Goal: Task Accomplishment & Management: Manage account settings

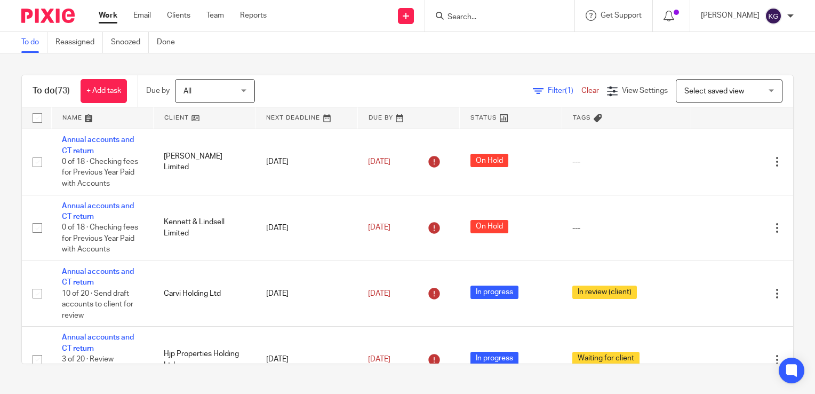
scroll to position [1012, 0]
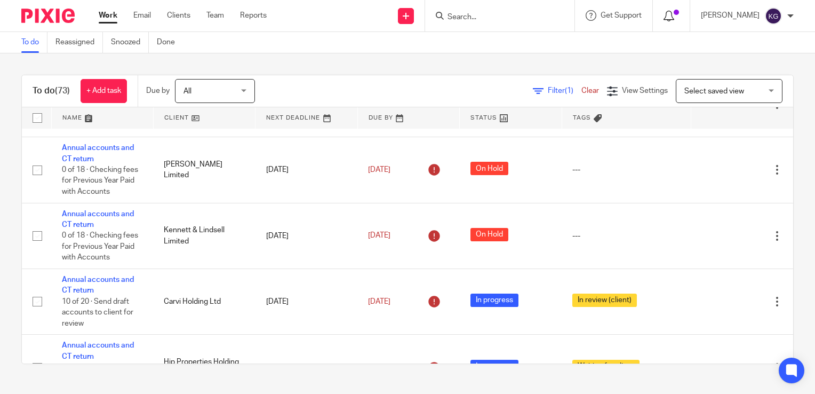
click at [679, 20] on div at bounding box center [671, 16] width 15 height 12
click at [674, 16] on icon at bounding box center [669, 16] width 11 height 11
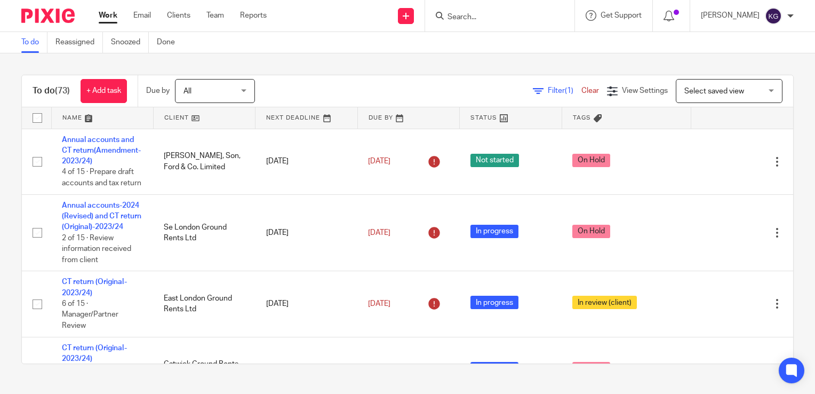
drag, startPoint x: 31, startPoint y: 89, endPoint x: 73, endPoint y: 89, distance: 41.1
click at [73, 89] on div "To do (73) + Add task" at bounding box center [80, 90] width 116 height 31
click at [313, 85] on div "Filter (1) Clear View Settings View Settings (1) Filters Clear Save Manage save…" at bounding box center [534, 91] width 520 height 24
click at [248, 95] on div "All All" at bounding box center [215, 91] width 80 height 24
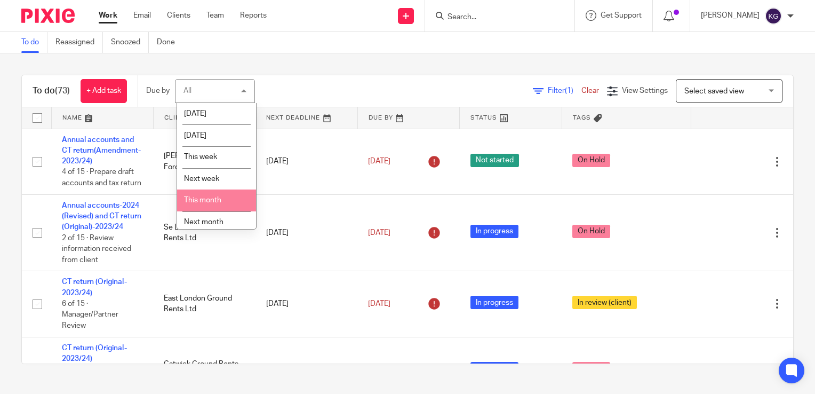
click at [201, 199] on span "This month" at bounding box center [202, 199] width 37 height 7
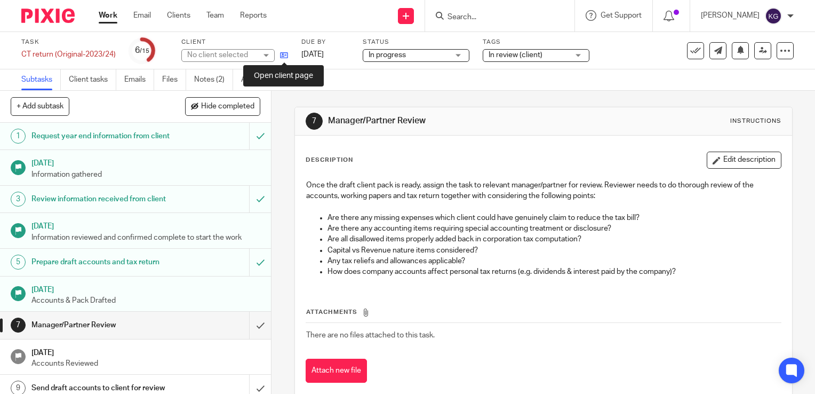
click at [280, 53] on icon at bounding box center [284, 55] width 8 height 8
click at [106, 144] on h1 "Request year end information from client" at bounding box center [100, 136] width 138 height 16
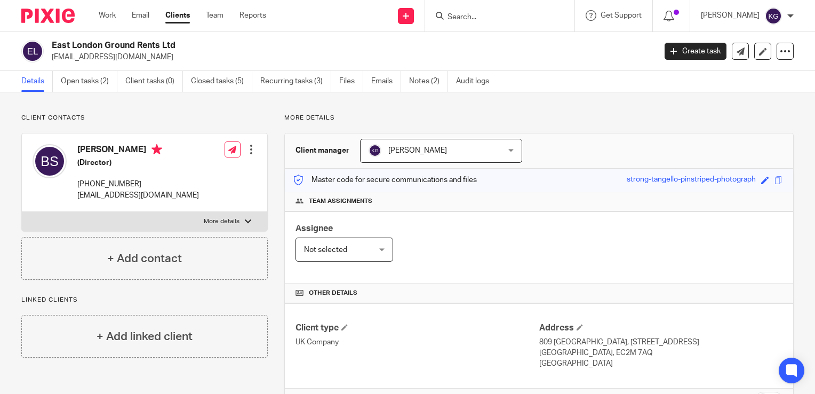
click at [233, 50] on h2 "East London Ground Rents Ltd" at bounding box center [290, 45] width 477 height 11
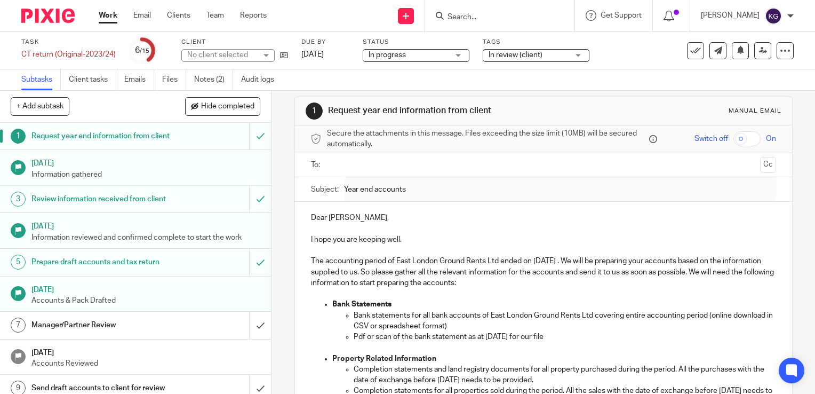
scroll to position [9, 0]
click at [345, 168] on input "text" at bounding box center [543, 167] width 425 height 12
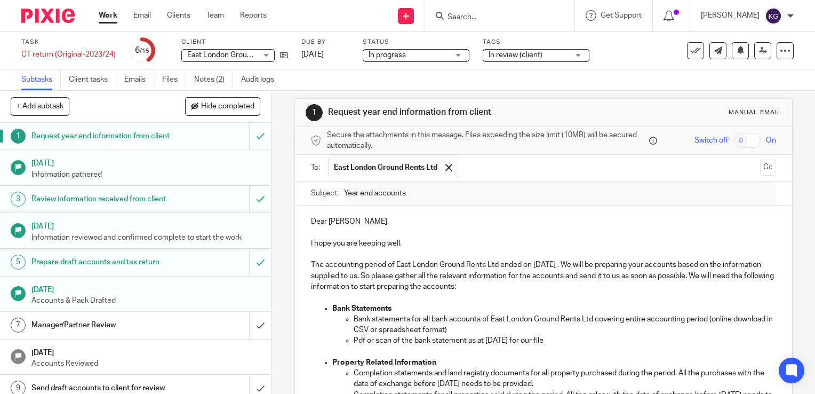
click at [520, 111] on h1 "Request year end information from client" at bounding box center [447, 112] width 238 height 11
click at [446, 166] on span at bounding box center [448, 167] width 7 height 7
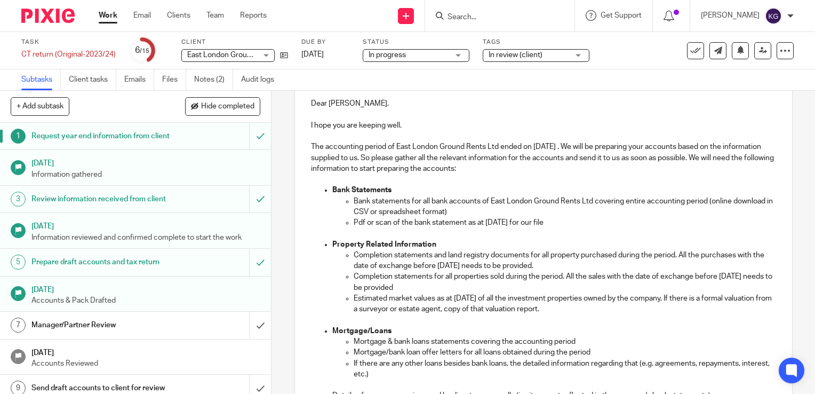
scroll to position [124, 0]
click at [780, 45] on icon at bounding box center [785, 50] width 11 height 11
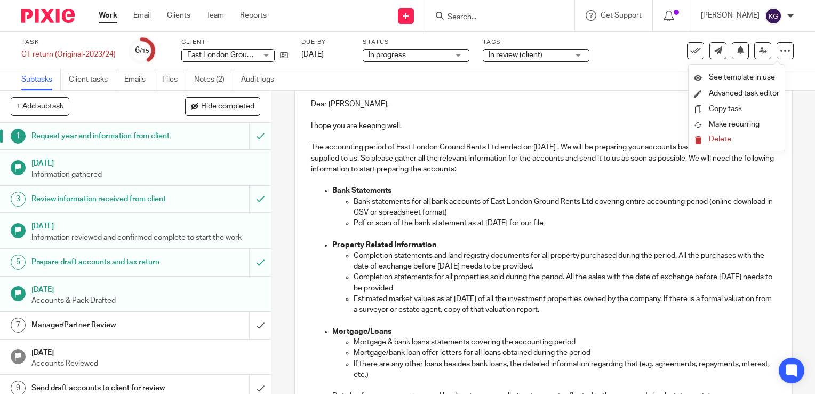
click at [798, 69] on div "Subtasks Client tasks Emails Files Notes (2) Audit logs" at bounding box center [407, 79] width 815 height 21
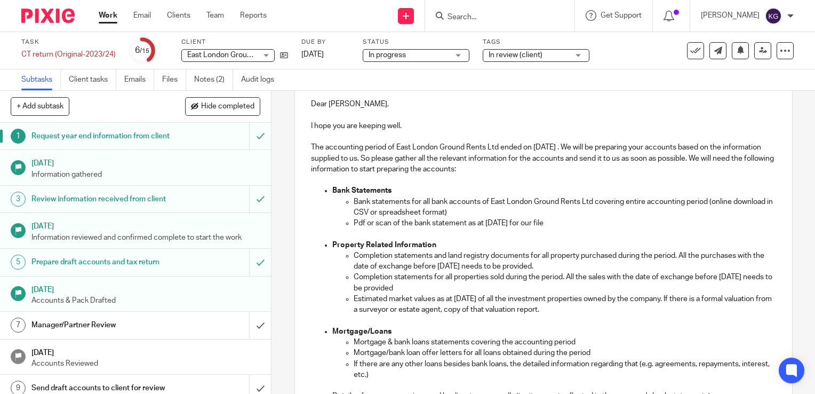
click at [22, 16] on img at bounding box center [47, 16] width 53 height 14
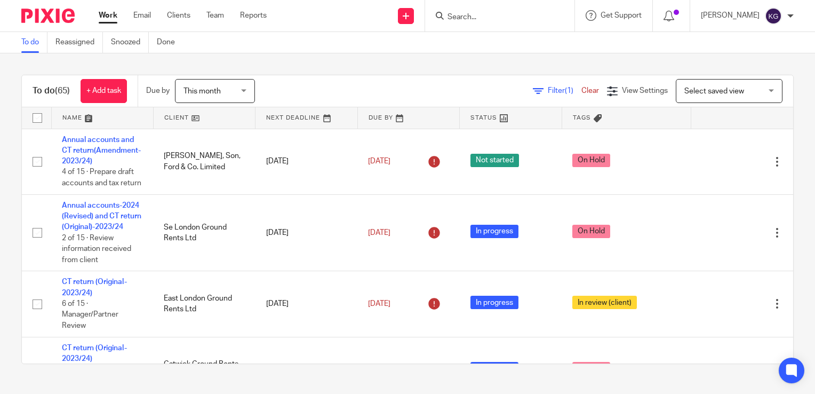
click at [60, 90] on span "(65)" at bounding box center [62, 90] width 15 height 9
click at [248, 90] on div "This month This month" at bounding box center [215, 91] width 80 height 24
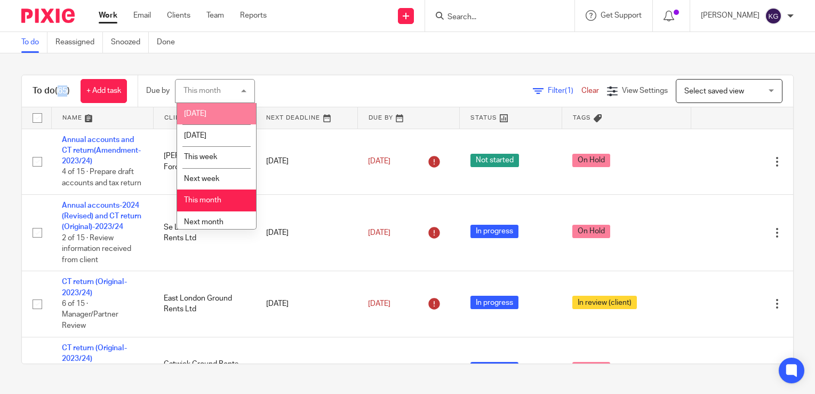
click at [214, 110] on li "[DATE]" at bounding box center [216, 114] width 79 height 22
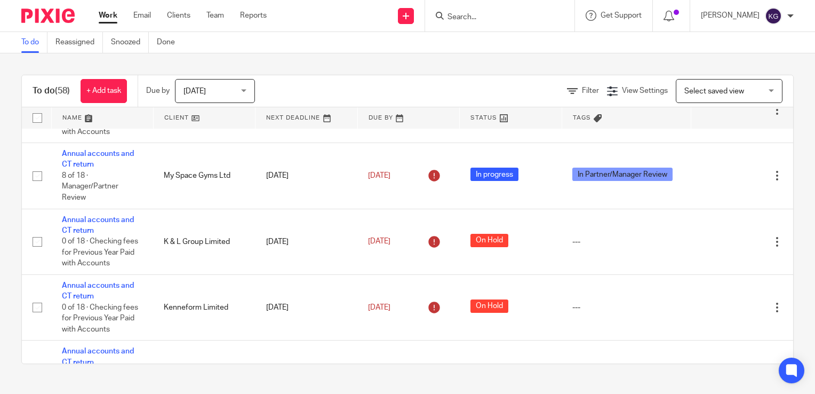
scroll to position [841, 0]
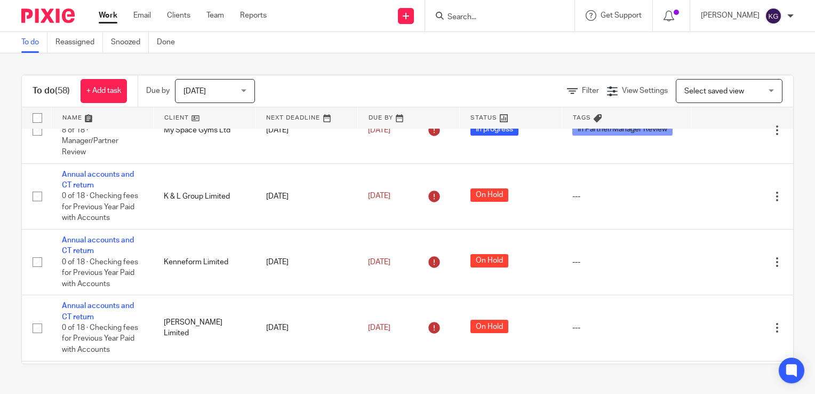
scroll to position [855, 0]
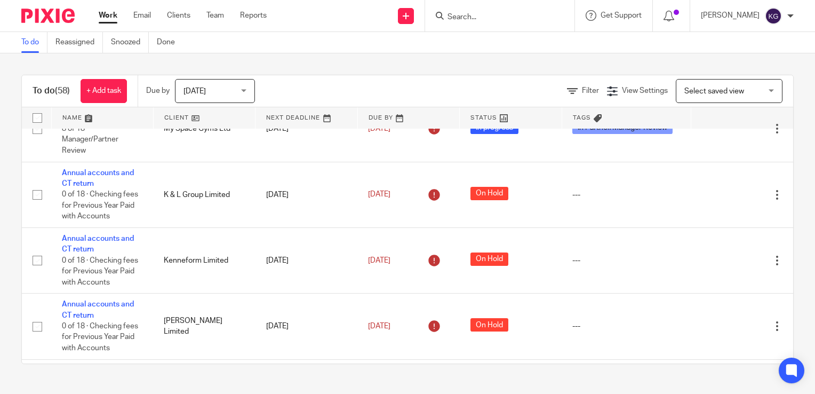
click at [467, 18] on input "Search" at bounding box center [495, 18] width 96 height 10
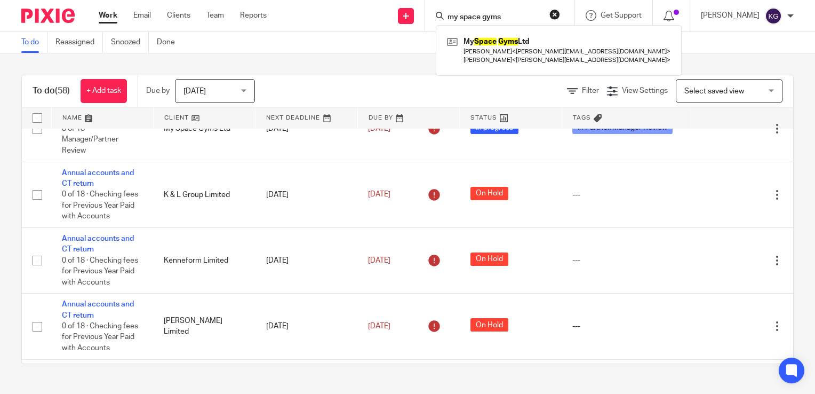
type input "my space gyms"
click at [190, 118] on link at bounding box center [204, 117] width 101 height 21
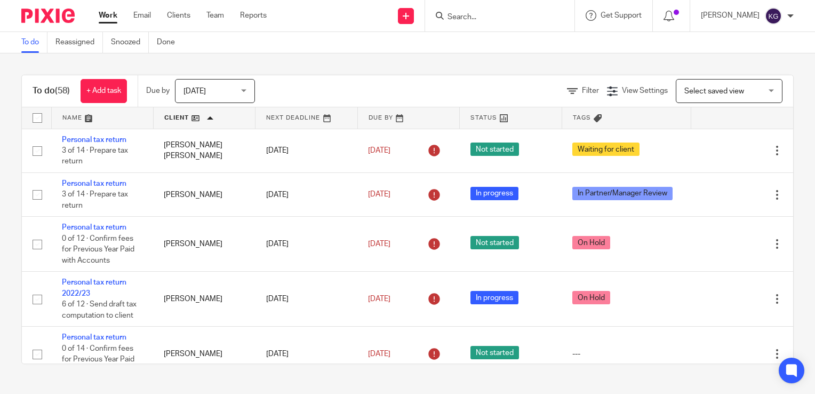
click at [194, 118] on link at bounding box center [204, 117] width 101 height 21
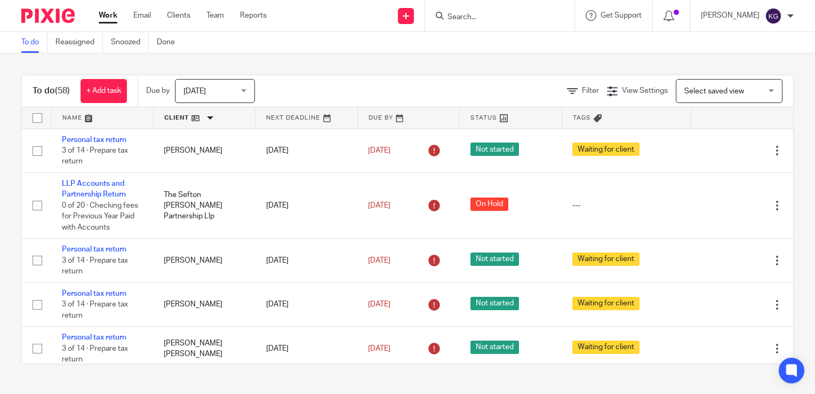
click at [208, 118] on link at bounding box center [204, 117] width 101 height 21
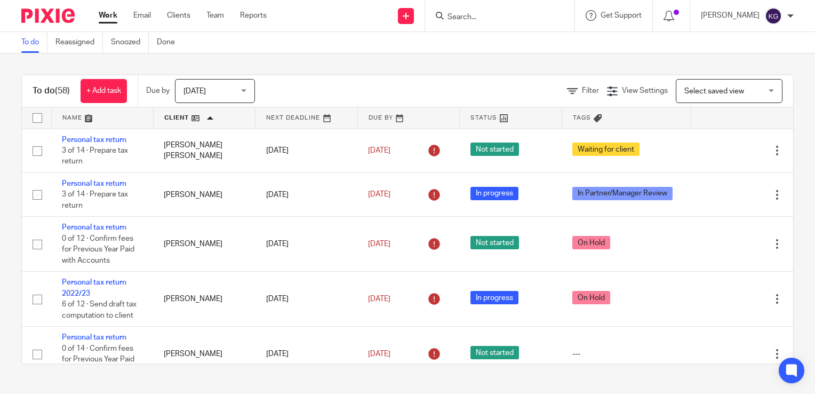
click at [189, 116] on link at bounding box center [204, 117] width 101 height 21
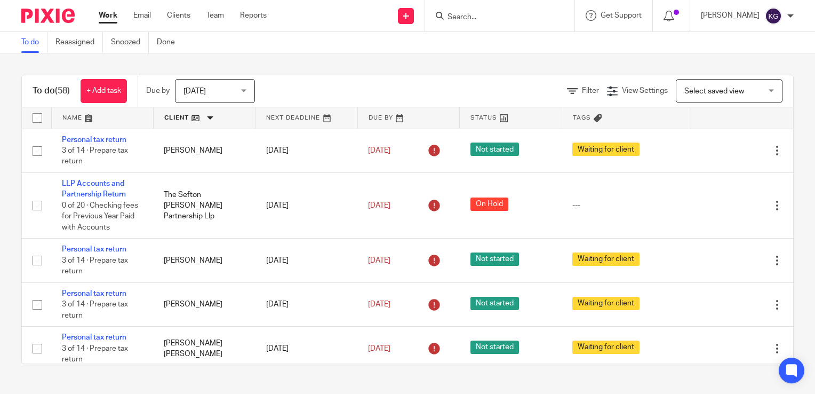
click at [210, 117] on link at bounding box center [204, 117] width 101 height 21
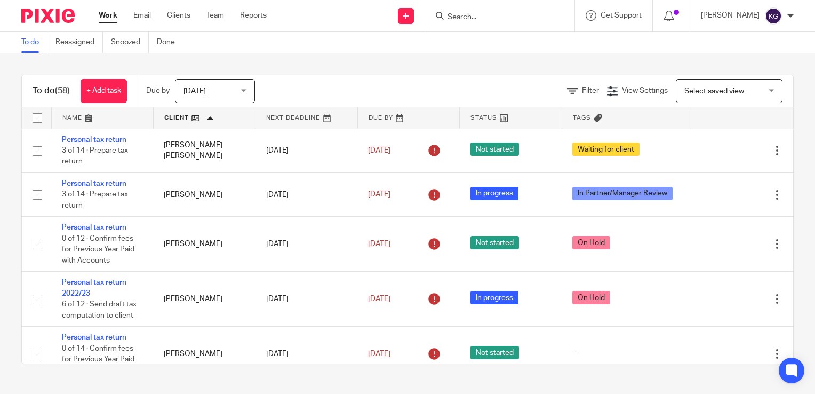
click at [392, 119] on link at bounding box center [408, 117] width 101 height 21
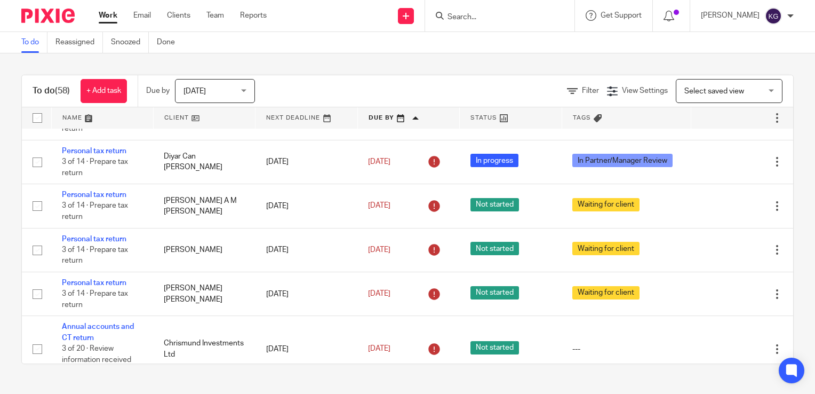
scroll to position [2481, 0]
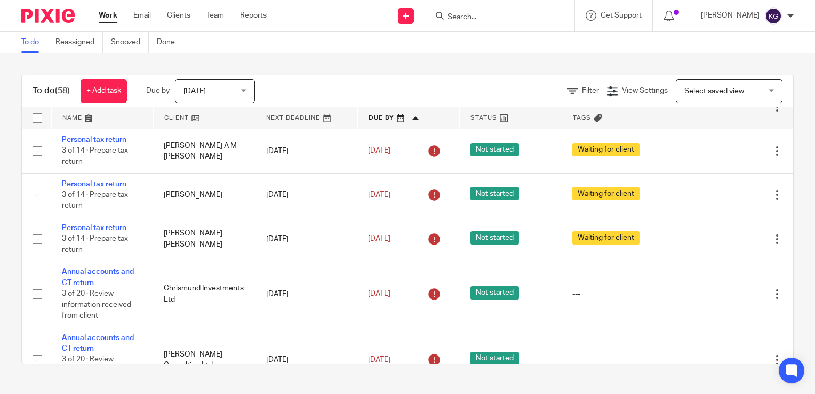
click at [468, 13] on input "Search" at bounding box center [495, 18] width 96 height 10
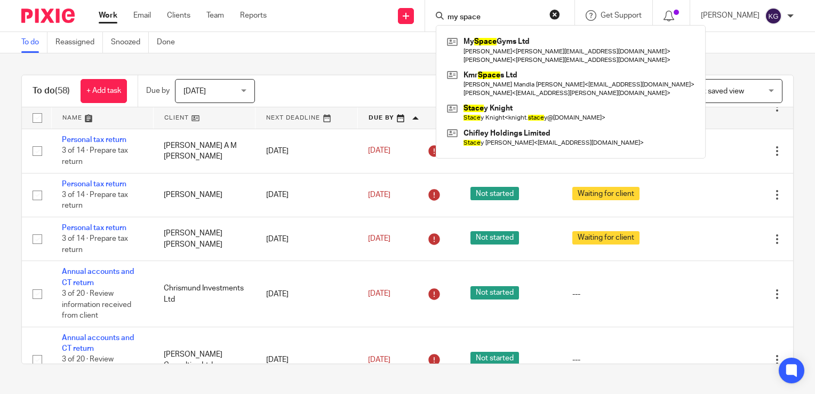
type input "my space"
drag, startPoint x: 493, startPoint y: 17, endPoint x: 429, endPoint y: 20, distance: 64.1
click at [429, 20] on div "Send new email Create task Add client my space My Space Gyms Ltd John Paleomyli…" at bounding box center [549, 15] width 532 height 31
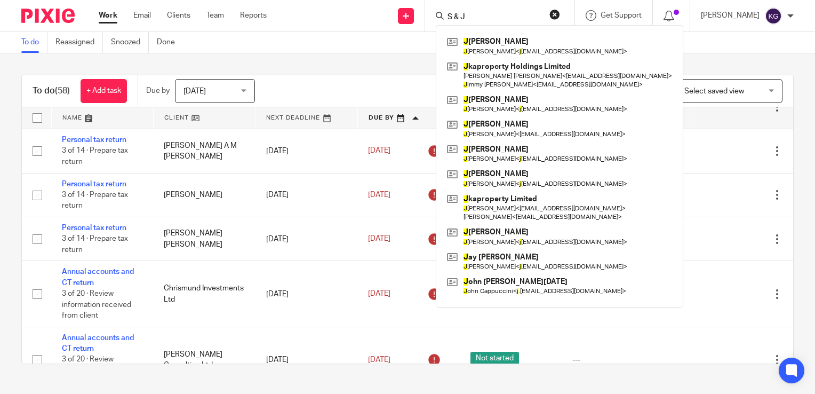
drag, startPoint x: 494, startPoint y: 14, endPoint x: 435, endPoint y: 9, distance: 58.9
click at [435, 9] on div "S & J J acqueline Bristow J acqueline Bristow < j axmbristow@gmail.com > J kapr…" at bounding box center [499, 15] width 149 height 31
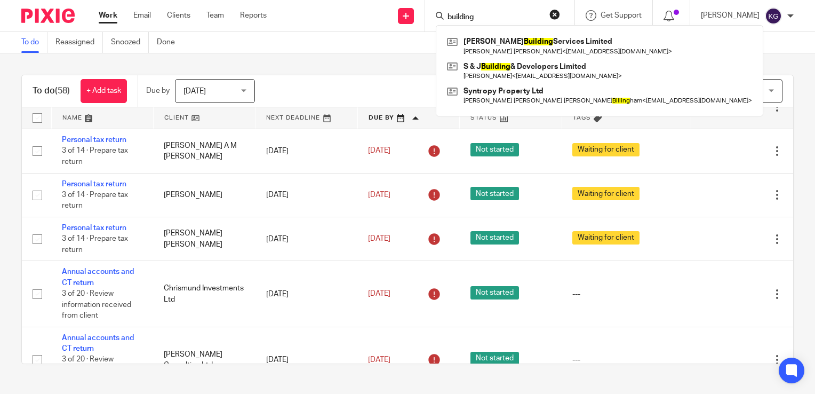
type input "building"
click at [360, 74] on div "To do (58) + Add task Due by Today Today Today Tomorrow This week Next week Thi…" at bounding box center [407, 219] width 815 height 332
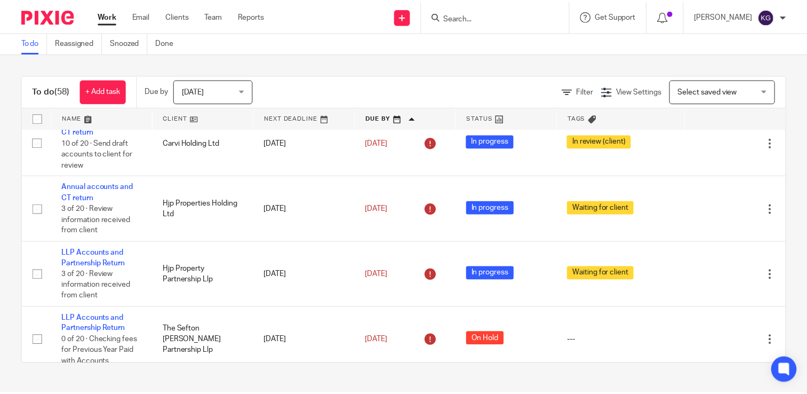
scroll to position [1169, 0]
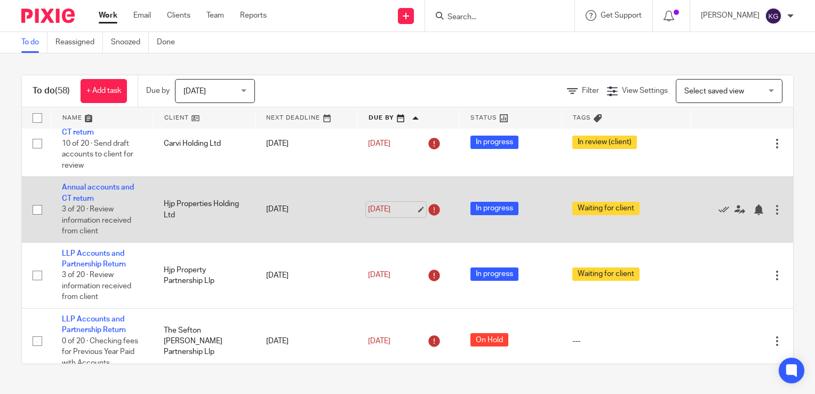
click at [408, 215] on link "30 Dec 2025" at bounding box center [392, 209] width 48 height 11
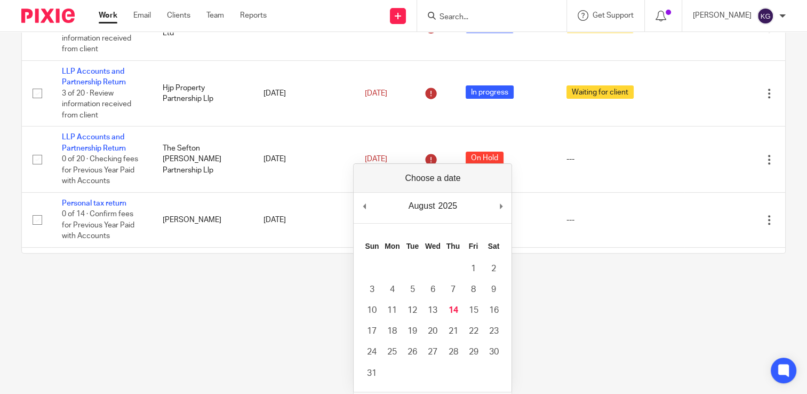
scroll to position [111, 0]
click at [604, 283] on html "Work Email Clients Team Reports Work Email Clients Team Reports Settings Send n…" at bounding box center [403, 86] width 807 height 394
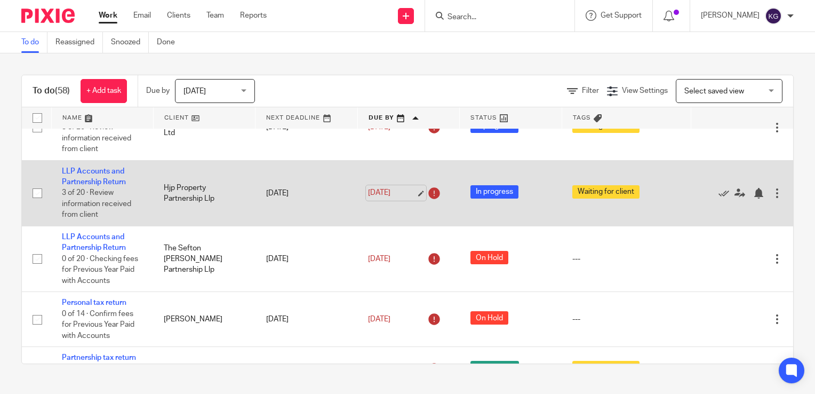
click at [411, 198] on link "[DATE]" at bounding box center [392, 192] width 48 height 11
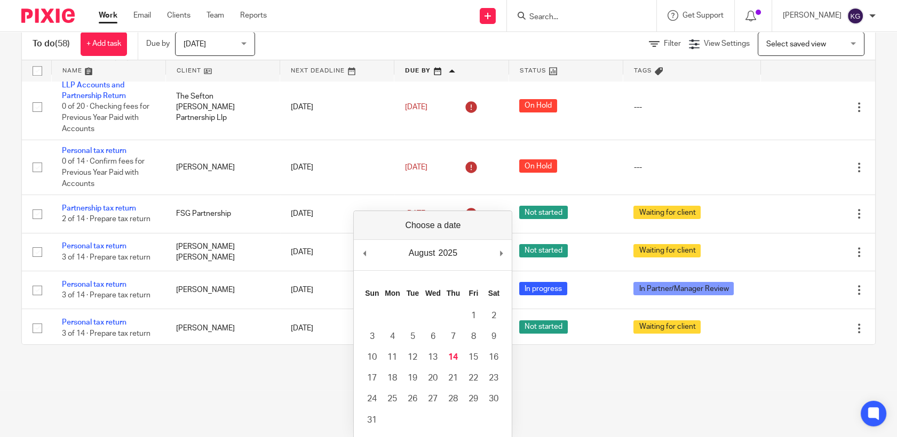
scroll to position [47, 0]
click at [571, 391] on html "Work Email Clients Team Reports Work Email Clients Team Reports Settings Send n…" at bounding box center [448, 171] width 897 height 437
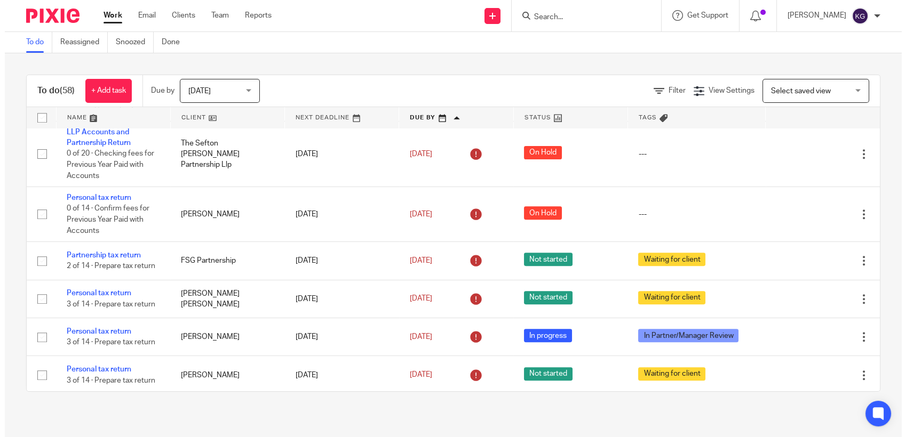
scroll to position [0, 0]
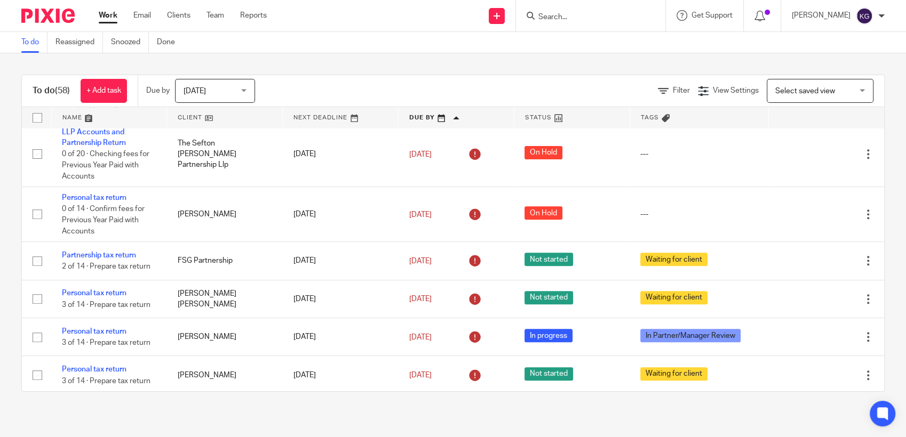
click at [246, 96] on div "Today Today" at bounding box center [215, 91] width 80 height 24
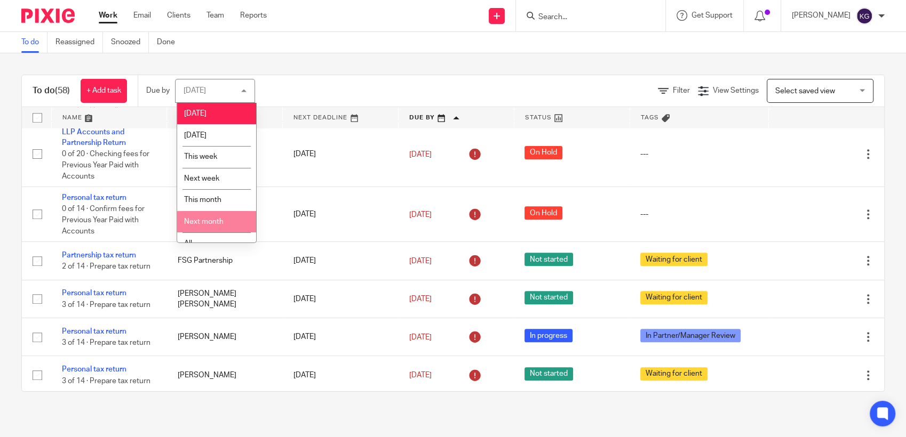
scroll to position [12, 0]
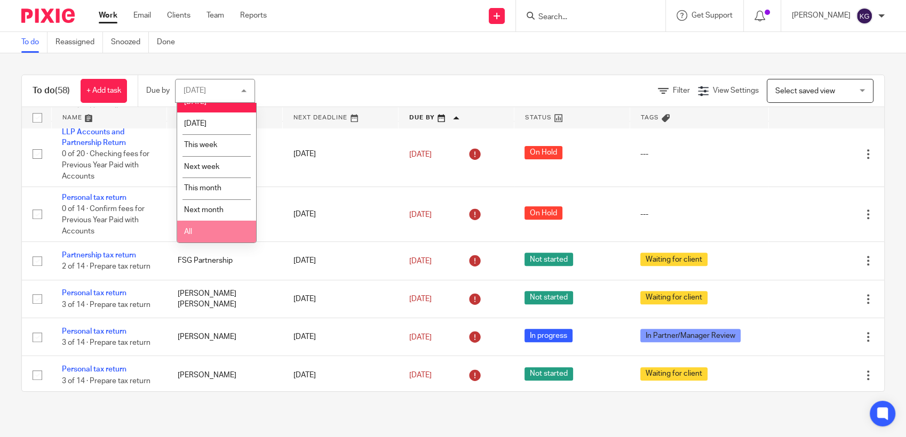
click at [200, 230] on li "All" at bounding box center [216, 232] width 79 height 22
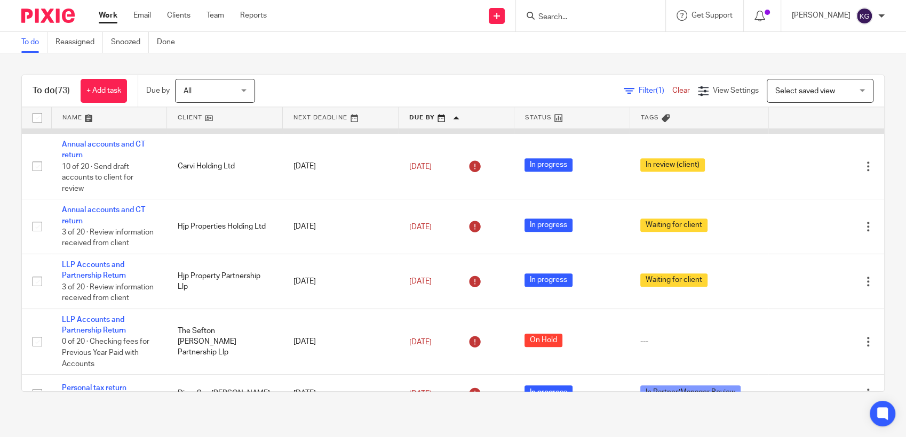
scroll to position [1064, 0]
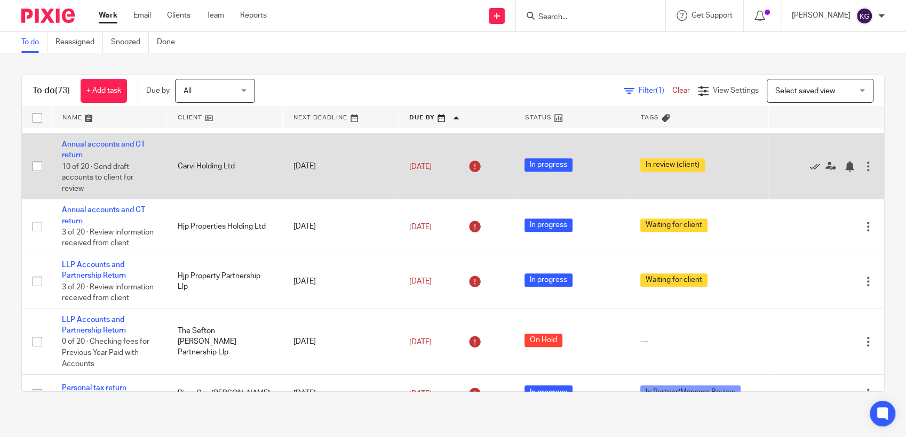
click at [863, 172] on div at bounding box center [868, 166] width 11 height 11
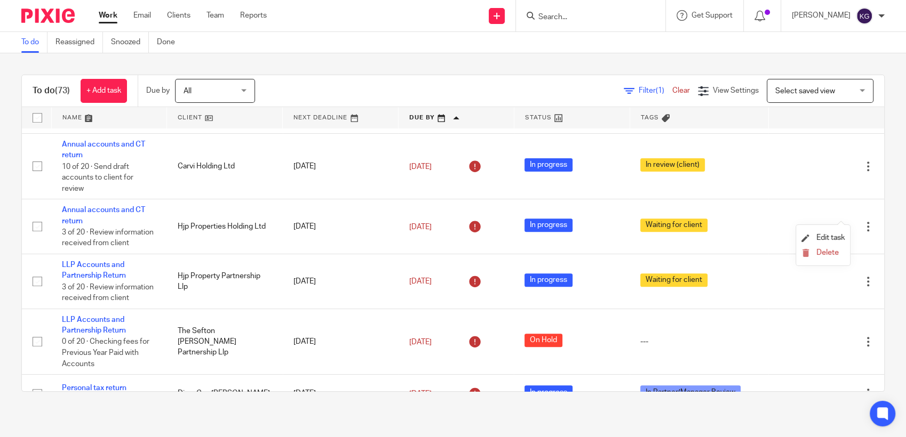
click at [880, 194] on div "To do (73) + Add task Due by All All Today Tomorrow This week Next week This mo…" at bounding box center [453, 233] width 906 height 360
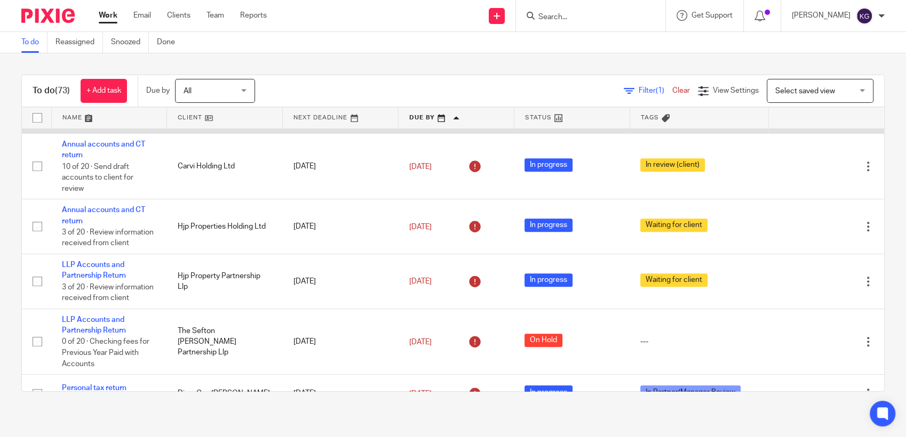
click at [370, 133] on td "[DATE]" at bounding box center [341, 101] width 116 height 66
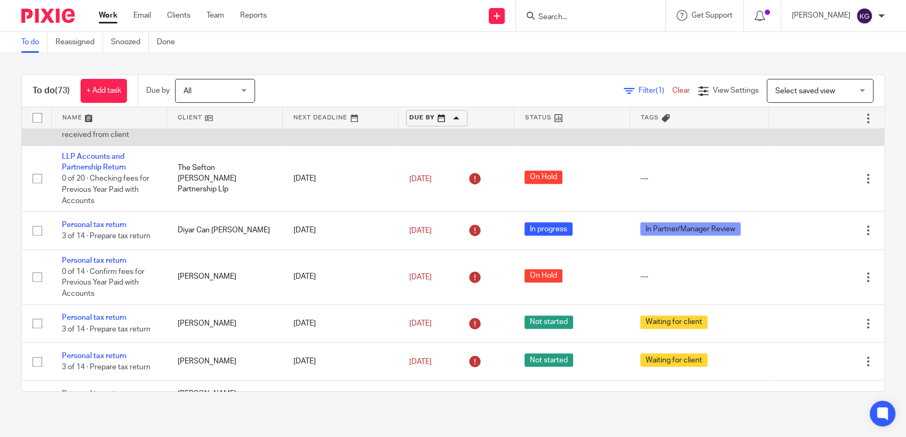
scroll to position [1229, 0]
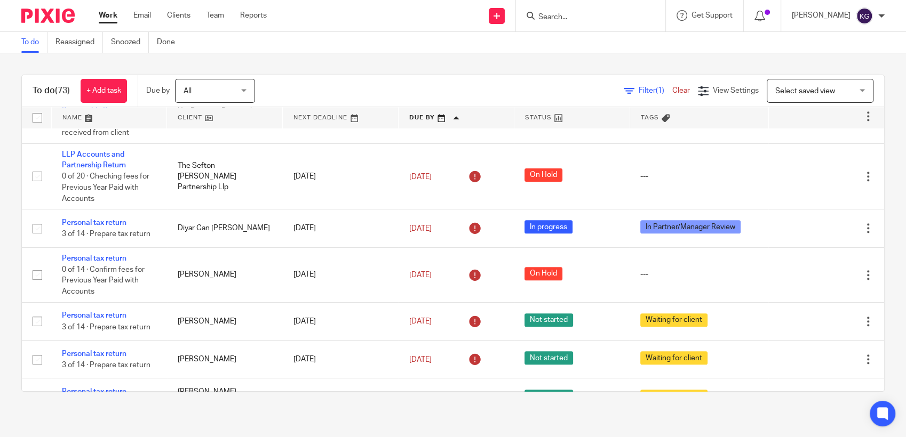
click at [592, 23] on div at bounding box center [590, 15] width 149 height 31
click at [579, 19] on input "Search" at bounding box center [585, 18] width 96 height 10
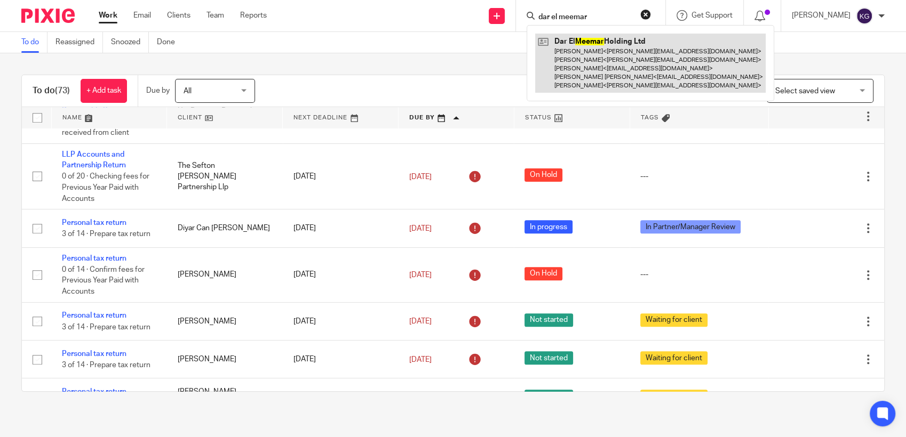
type input "dar el meemar"
click at [622, 69] on link at bounding box center [650, 63] width 230 height 59
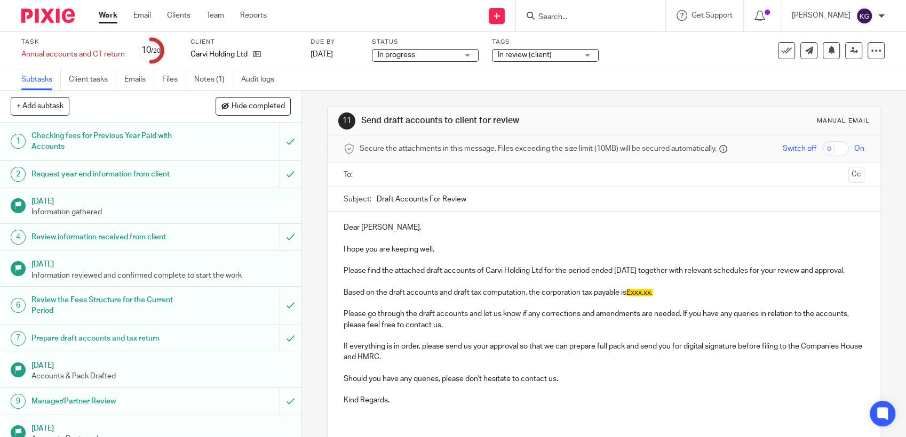
click at [642, 22] on div at bounding box center [590, 15] width 149 height 31
click at [609, 20] on input "Search" at bounding box center [585, 18] width 96 height 10
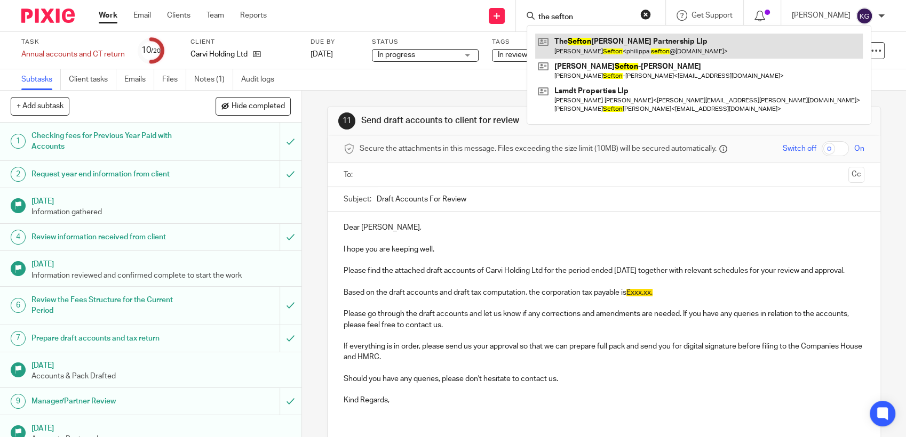
type input "the sefton"
click at [617, 51] on link at bounding box center [699, 46] width 328 height 25
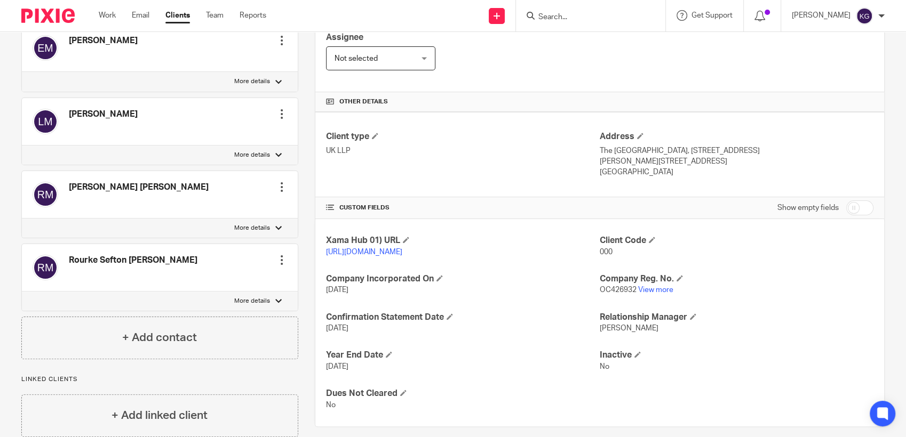
scroll to position [212, 0]
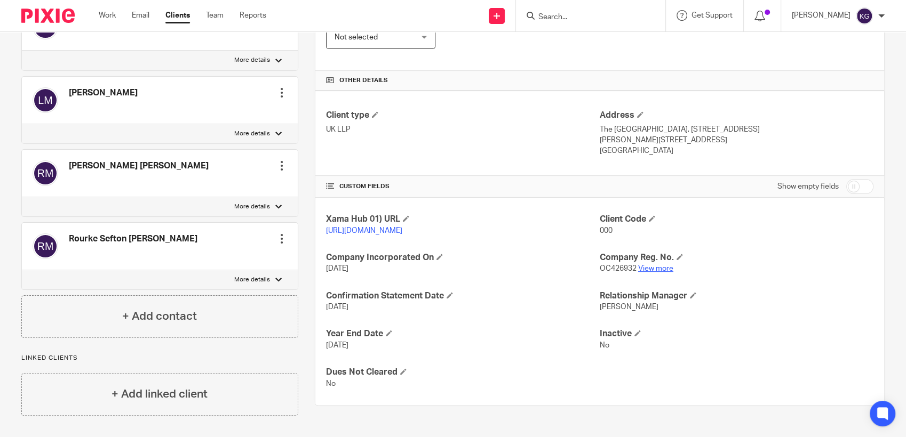
click at [656, 273] on link "View more" at bounding box center [655, 268] width 35 height 7
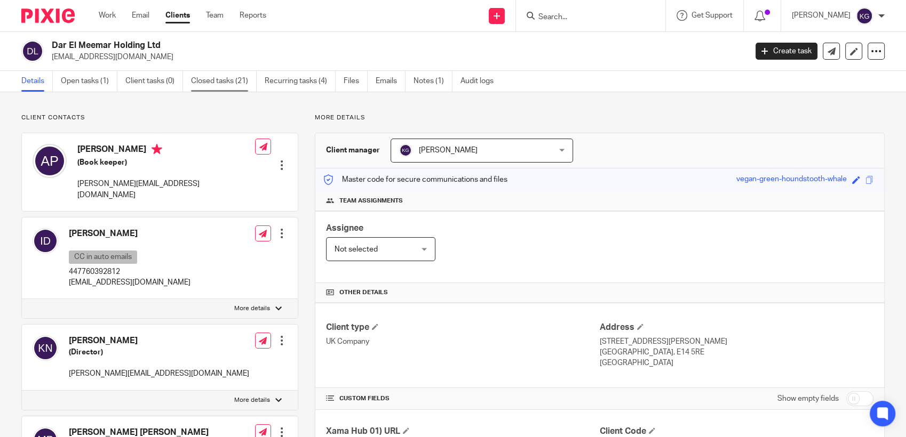
click at [229, 81] on link "Closed tasks (21)" at bounding box center [224, 81] width 66 height 21
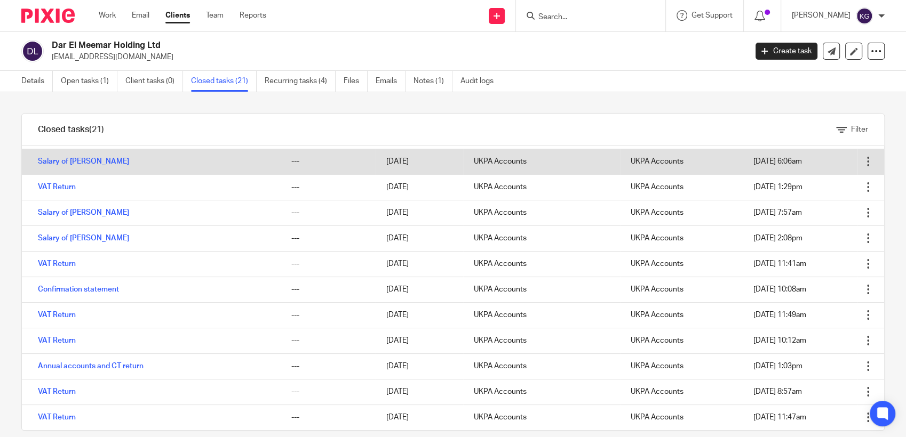
scroll to position [171, 0]
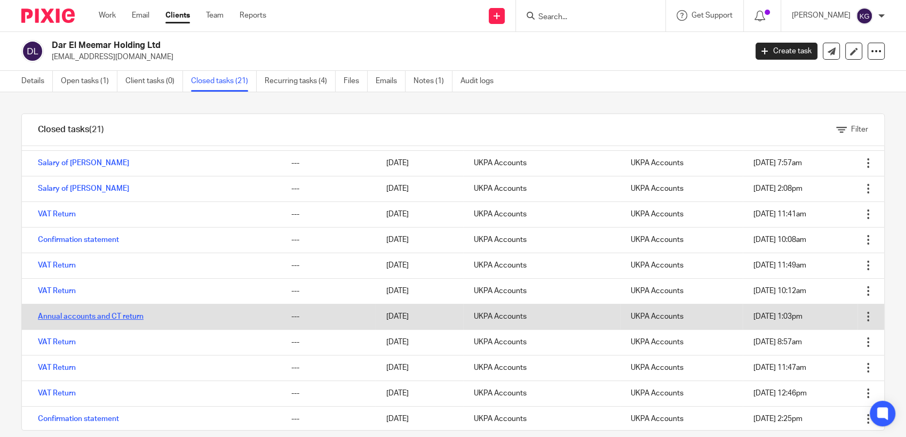
click at [115, 314] on link "Annual accounts and CT return" at bounding box center [91, 316] width 106 height 7
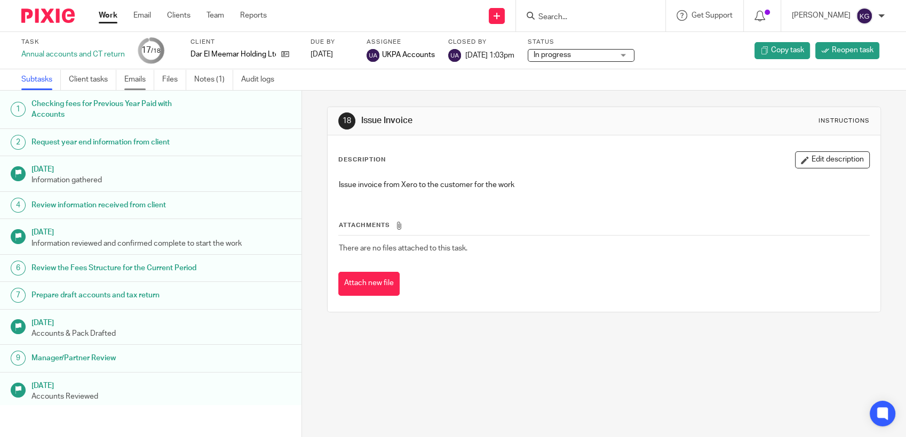
click at [149, 77] on link "Emails" at bounding box center [139, 79] width 30 height 21
click at [568, 14] on input "Search" at bounding box center [585, 18] width 96 height 10
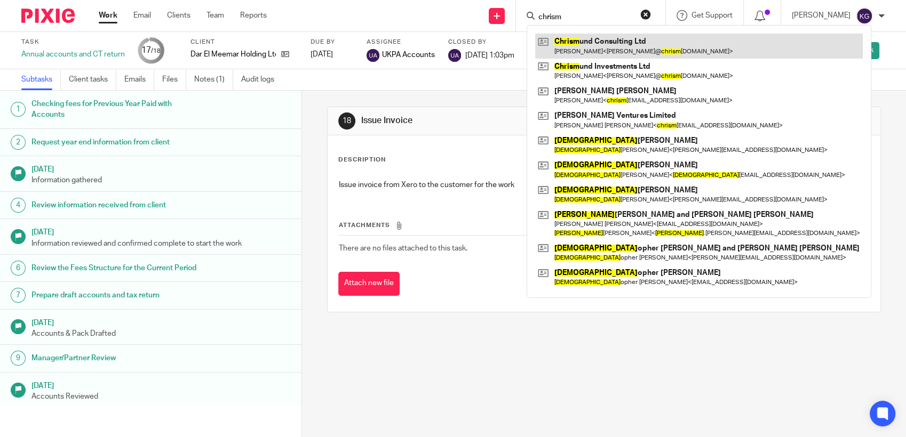
type input "chrism"
click at [632, 45] on link at bounding box center [699, 46] width 328 height 25
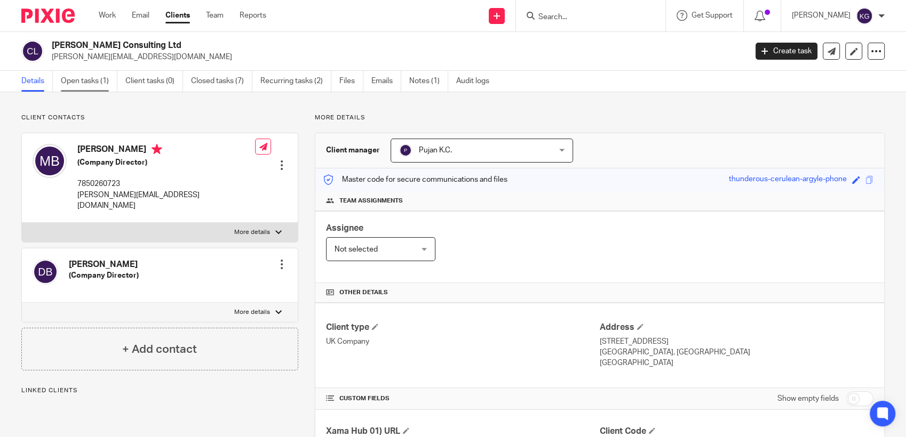
click at [99, 85] on link "Open tasks (1)" at bounding box center [89, 81] width 57 height 21
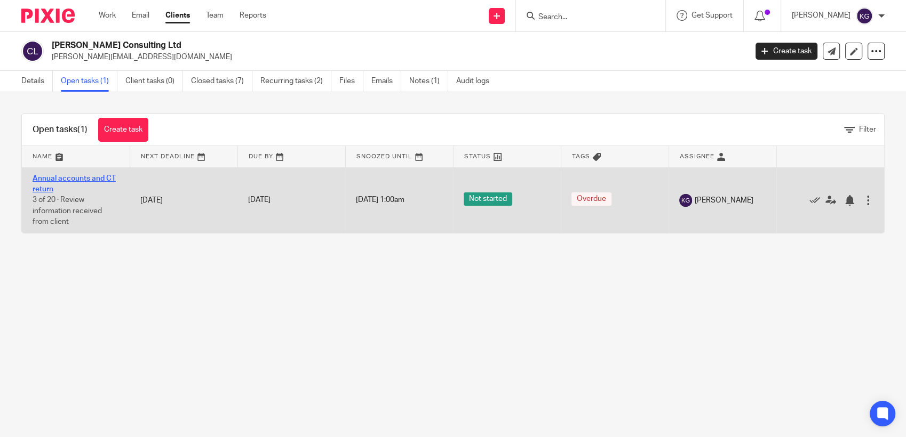
click at [78, 180] on link "Annual accounts and CT return" at bounding box center [74, 184] width 83 height 18
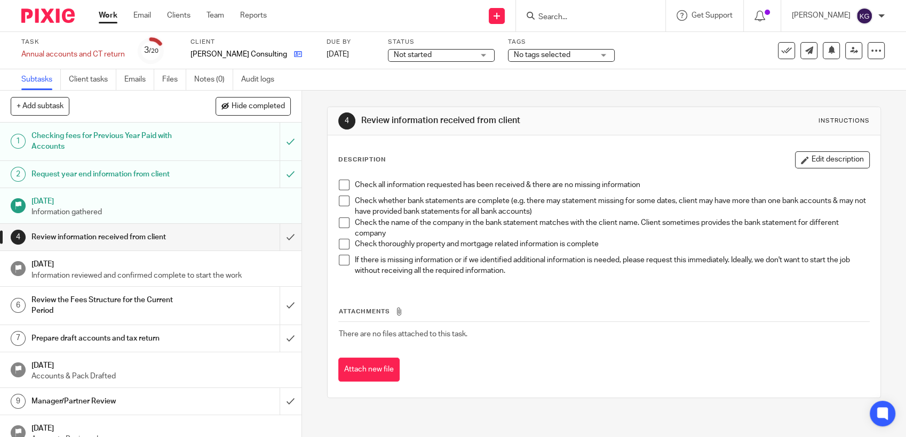
click at [289, 54] on link at bounding box center [295, 54] width 13 height 11
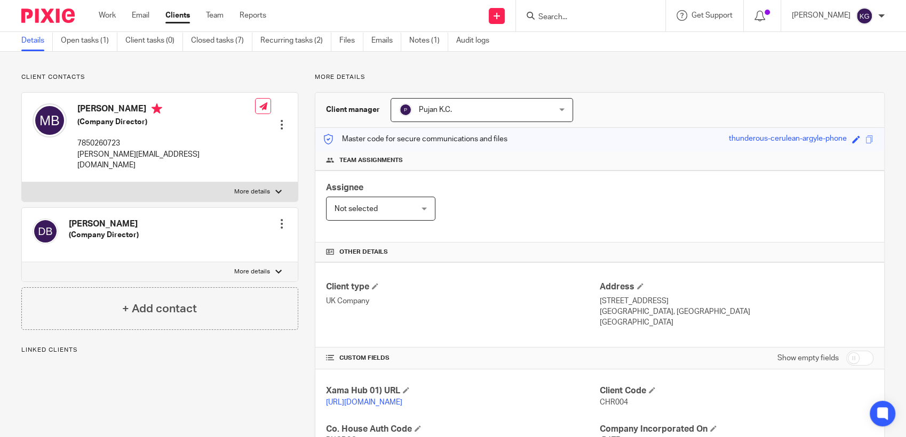
scroll to position [39, 0]
click at [77, 42] on link "Open tasks (1)" at bounding box center [89, 41] width 57 height 21
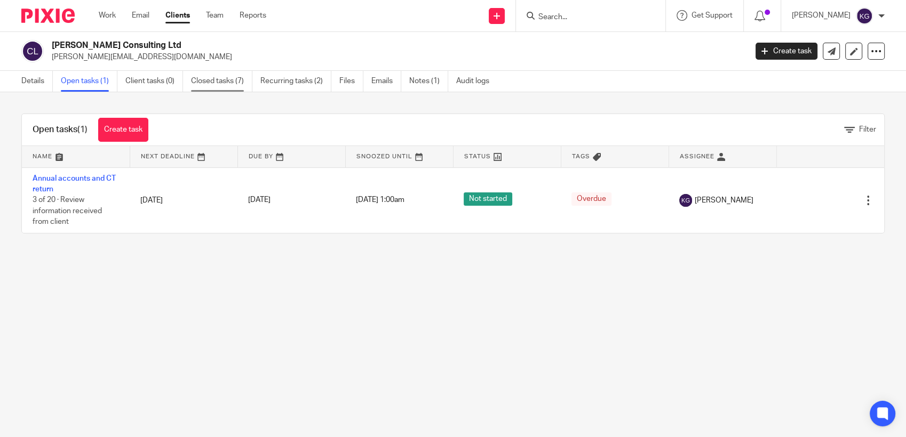
click at [230, 84] on link "Closed tasks (7)" at bounding box center [221, 81] width 61 height 21
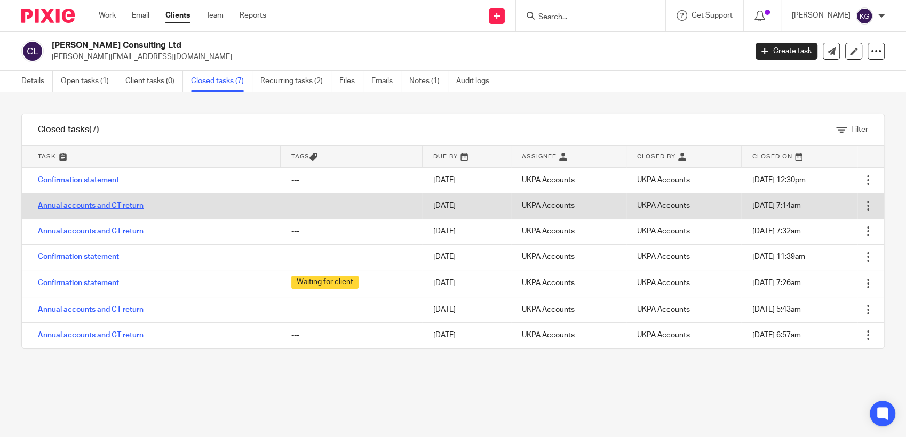
click at [107, 204] on link "Annual accounts and CT return" at bounding box center [91, 205] width 106 height 7
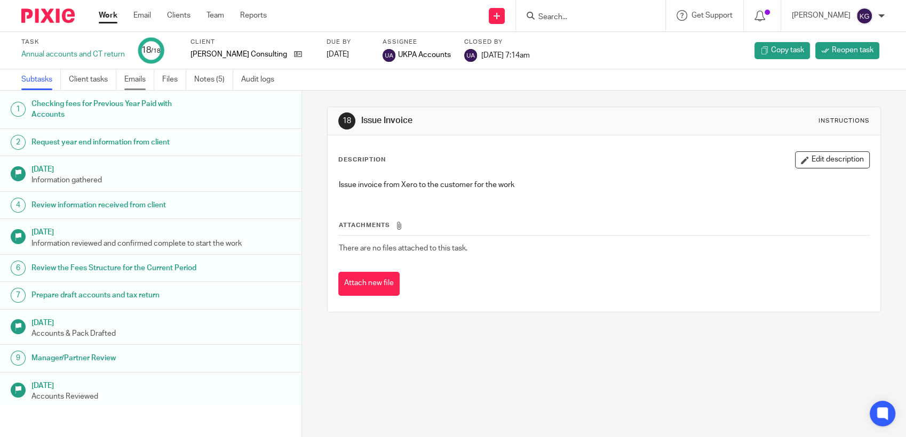
click at [131, 79] on link "Emails" at bounding box center [139, 79] width 30 height 21
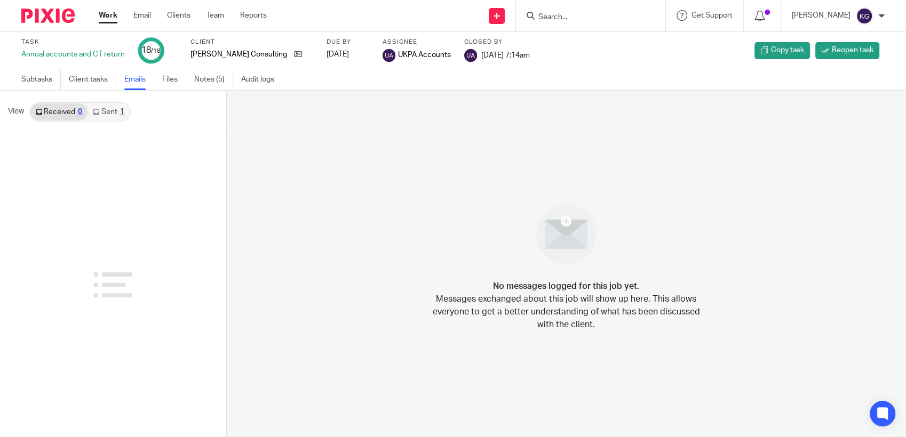
click at [113, 115] on link "Sent 1" at bounding box center [108, 112] width 42 height 17
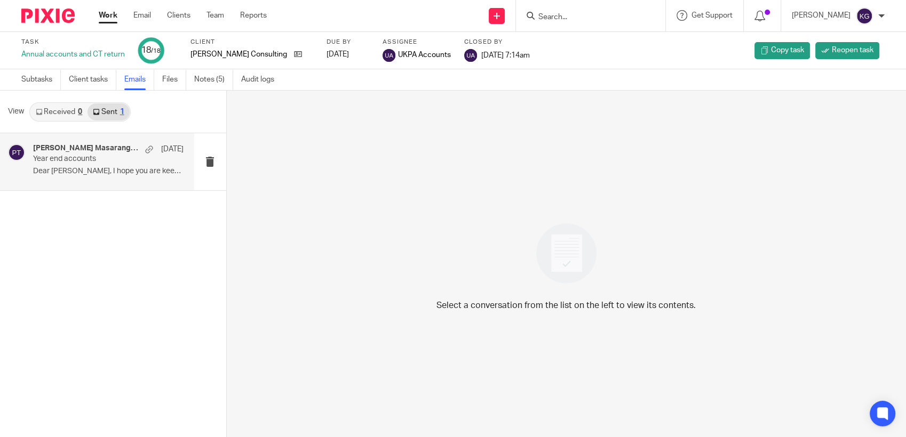
click at [96, 153] on h4 "[PERSON_NAME] Masarangi Thapa" at bounding box center [86, 148] width 107 height 9
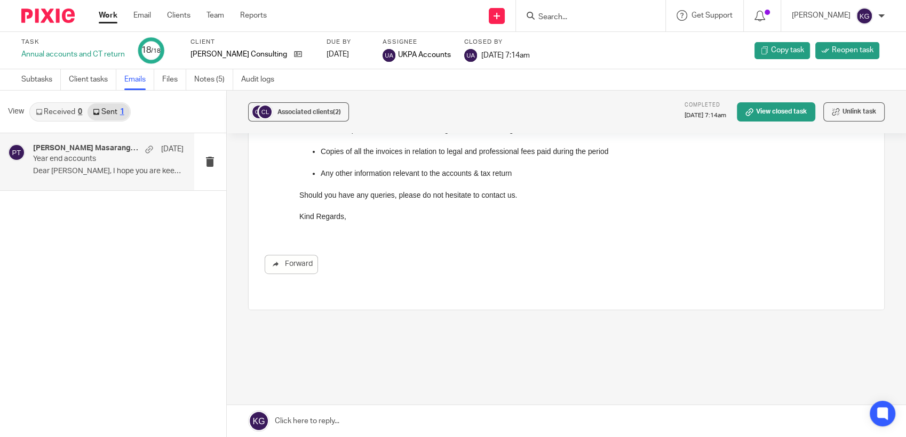
scroll to position [429, 0]
click at [299, 114] on span "Associated clients (2)" at bounding box center [308, 112] width 63 height 6
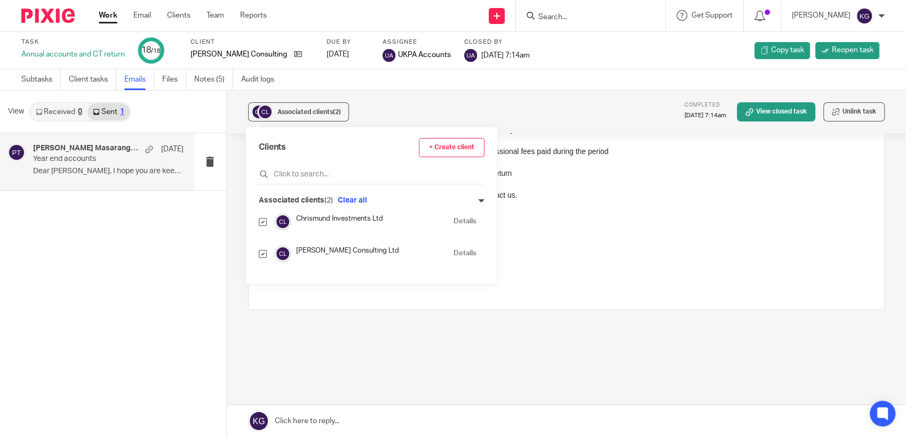
click at [314, 333] on div "Year end accounts Reply to everyone Prabina Masarangi Thapa <prabina@ukpa.co.uk…" at bounding box center [566, 51] width 637 height 667
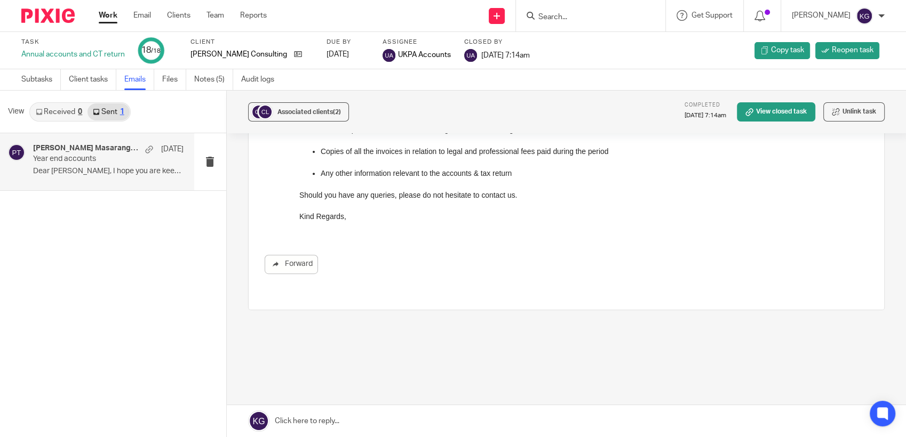
click at [580, 13] on input "Search" at bounding box center [585, 18] width 96 height 10
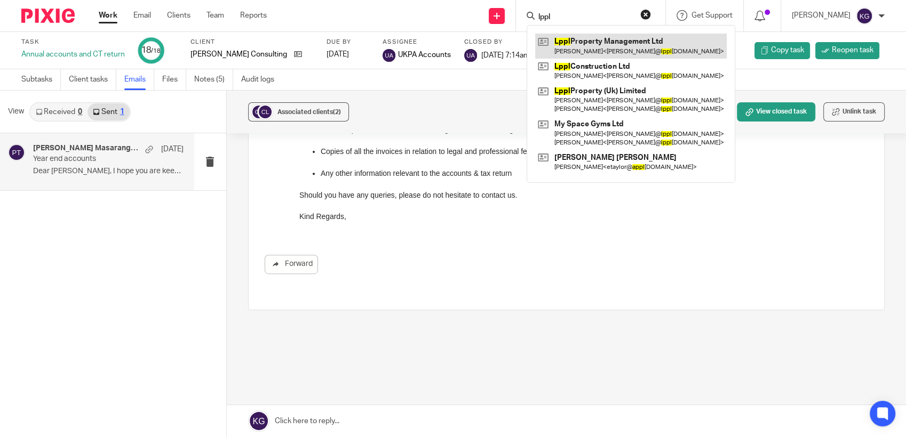
type input "lppl"
click at [599, 44] on link at bounding box center [631, 46] width 192 height 25
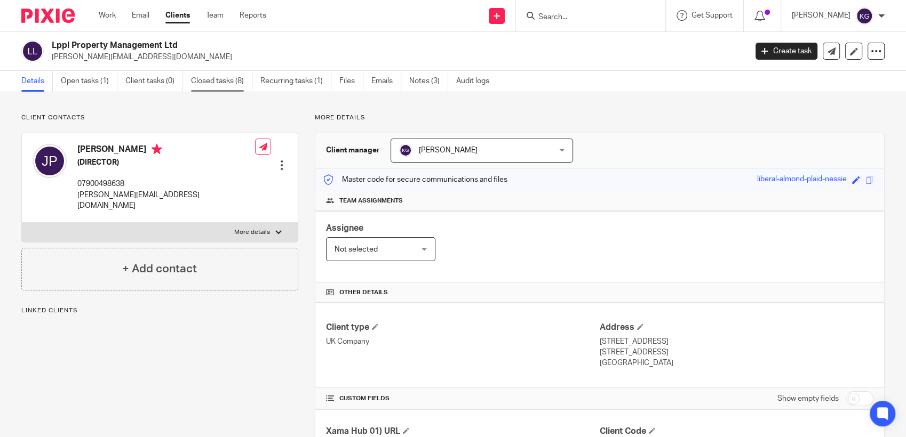
click at [210, 78] on link "Closed tasks (8)" at bounding box center [221, 81] width 61 height 21
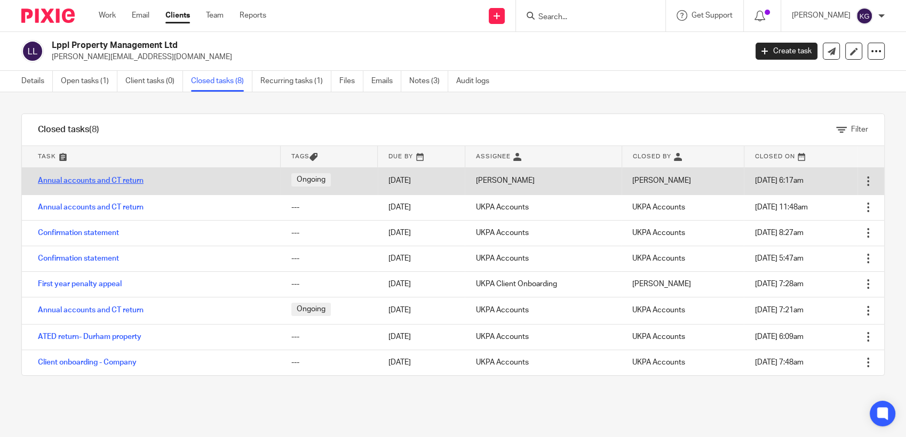
click at [77, 179] on link "Annual accounts and CT return" at bounding box center [91, 180] width 106 height 7
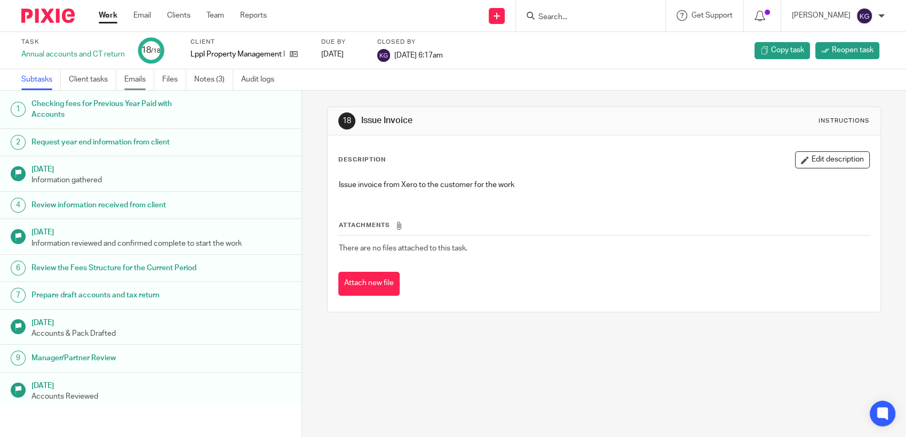
click at [137, 87] on link "Emails" at bounding box center [139, 79] width 30 height 21
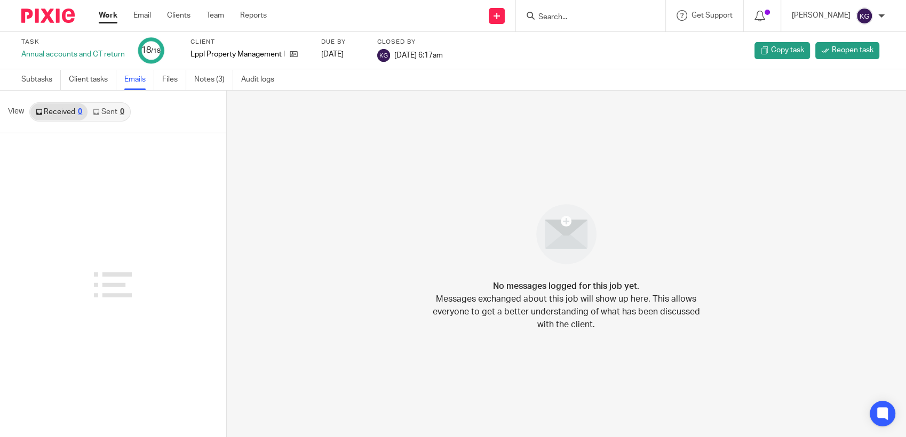
click at [117, 110] on link "Sent 0" at bounding box center [108, 112] width 42 height 17
click at [42, 83] on link "Subtasks" at bounding box center [40, 79] width 39 height 21
click at [561, 15] on input "Search" at bounding box center [585, 18] width 96 height 10
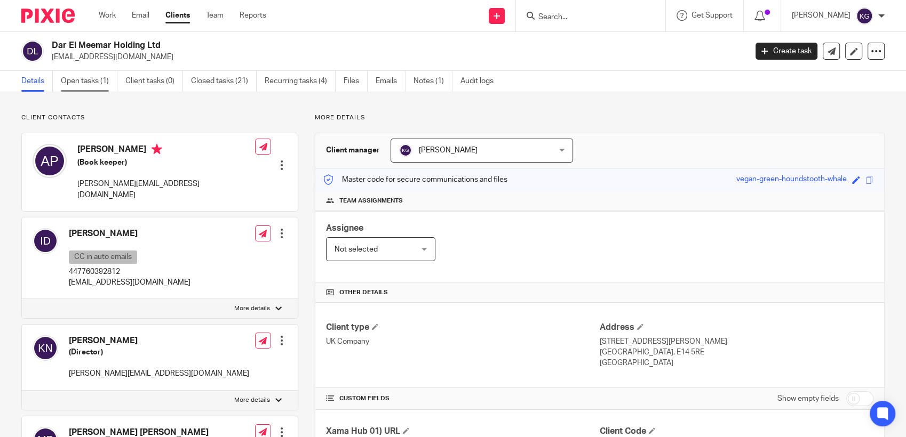
click at [81, 71] on link "Open tasks (1)" at bounding box center [89, 81] width 57 height 21
click at [28, 22] on img at bounding box center [47, 16] width 53 height 14
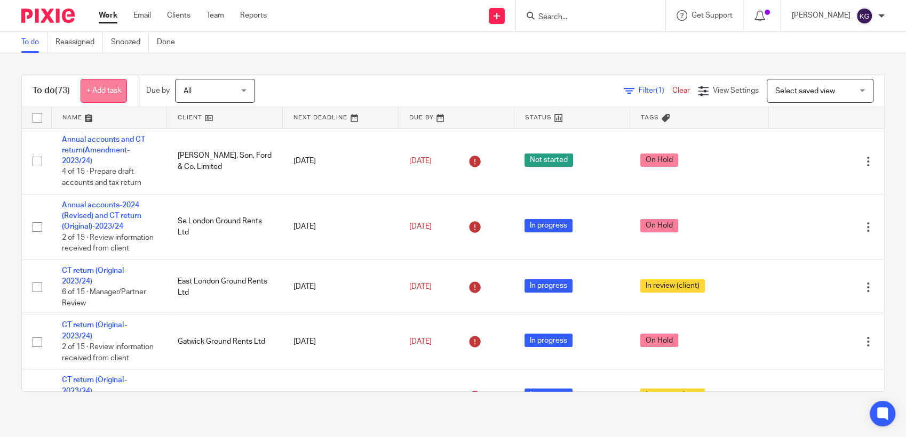
click at [96, 94] on link "+ Add task" at bounding box center [104, 91] width 46 height 24
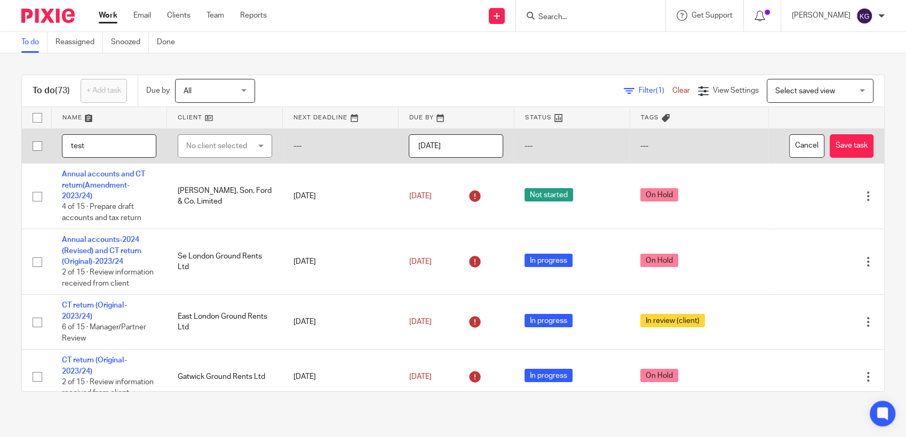
type input "test"
click at [226, 148] on div "No client selected" at bounding box center [220, 146] width 68 height 22
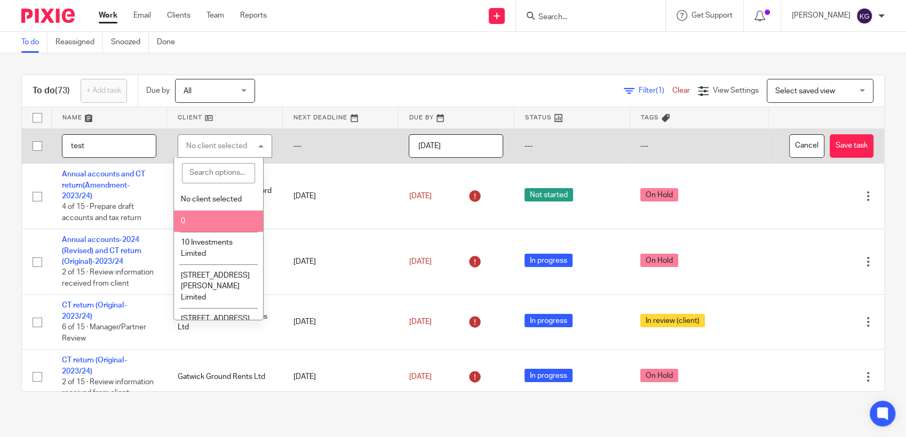
click at [194, 218] on li "0" at bounding box center [218, 222] width 89 height 22
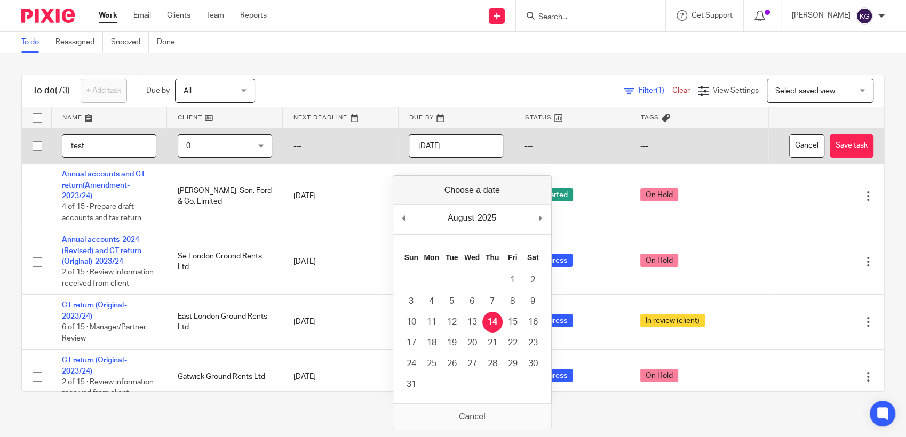
click at [457, 145] on input "2025-08-14" at bounding box center [456, 146] width 94 height 24
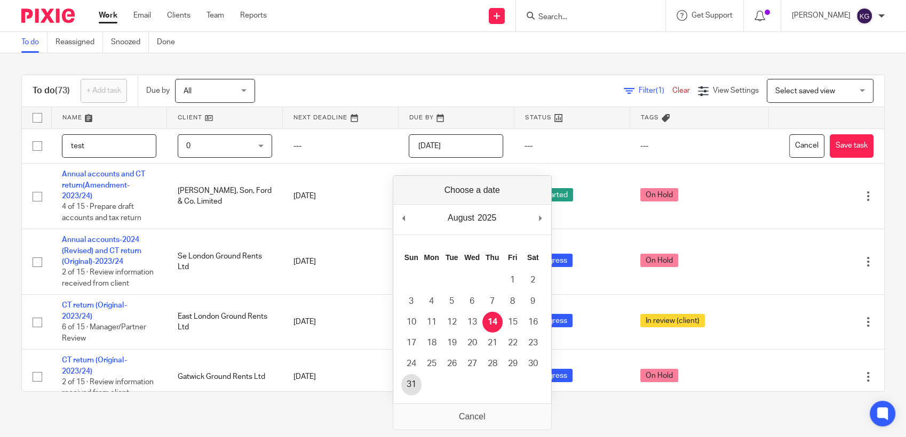
type input "2025-08-31"
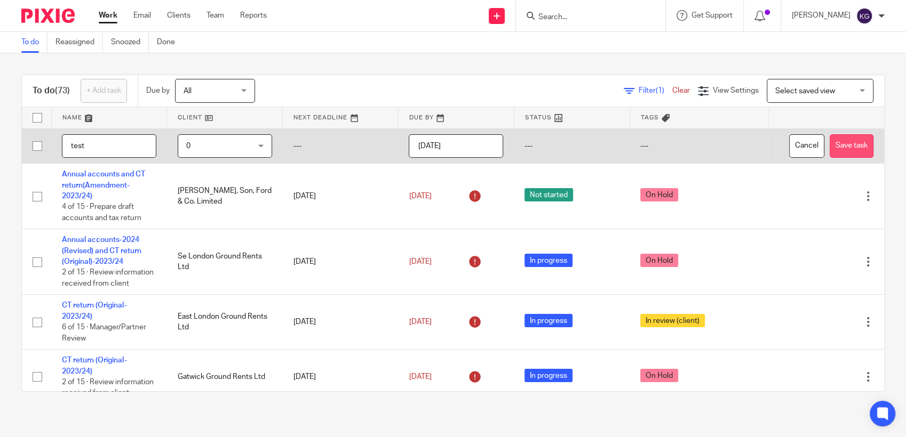
click at [830, 150] on button "Save task" at bounding box center [852, 146] width 44 height 24
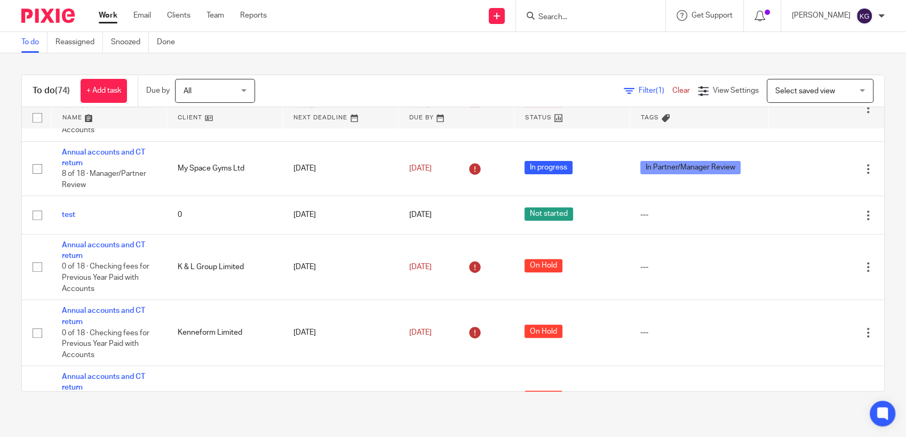
scroll to position [739, 0]
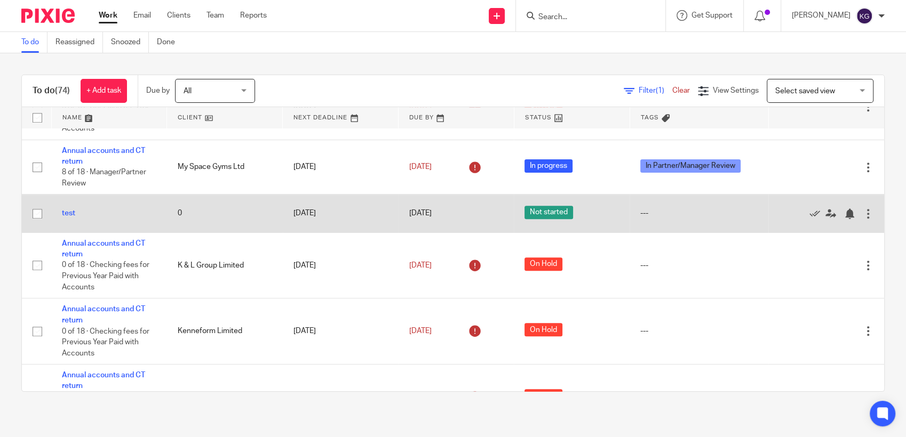
click at [849, 233] on td "Edit task Delete" at bounding box center [826, 214] width 116 height 38
click at [863, 219] on div at bounding box center [868, 214] width 11 height 11
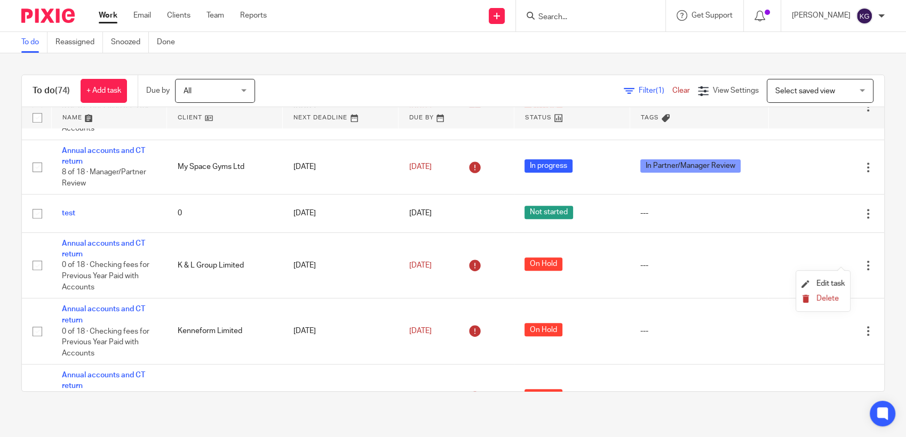
click at [817, 301] on span "Delete" at bounding box center [827, 298] width 22 height 7
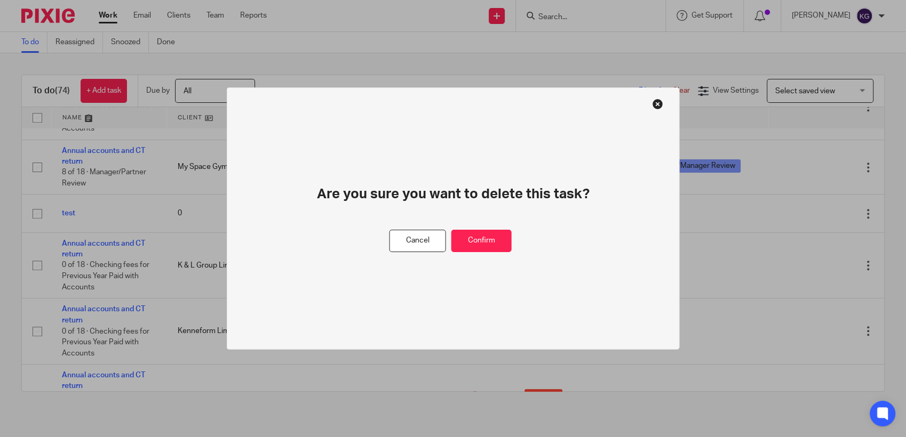
click at [658, 105] on button at bounding box center [657, 104] width 11 height 11
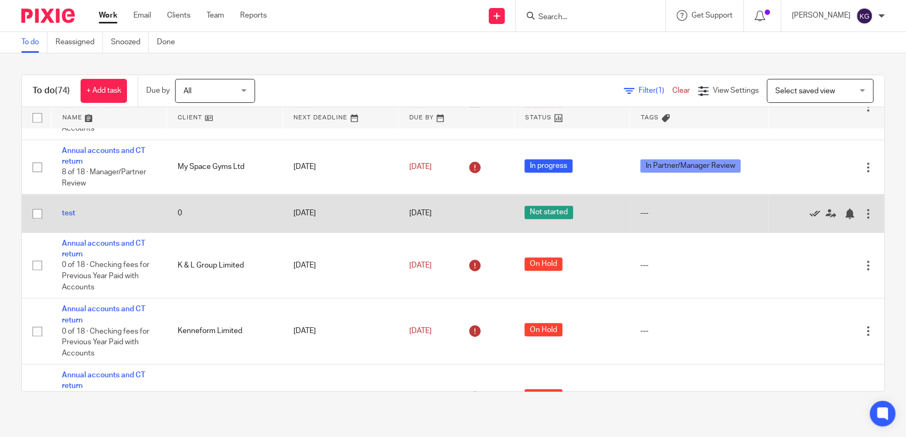
click at [809, 219] on icon at bounding box center [814, 214] width 11 height 11
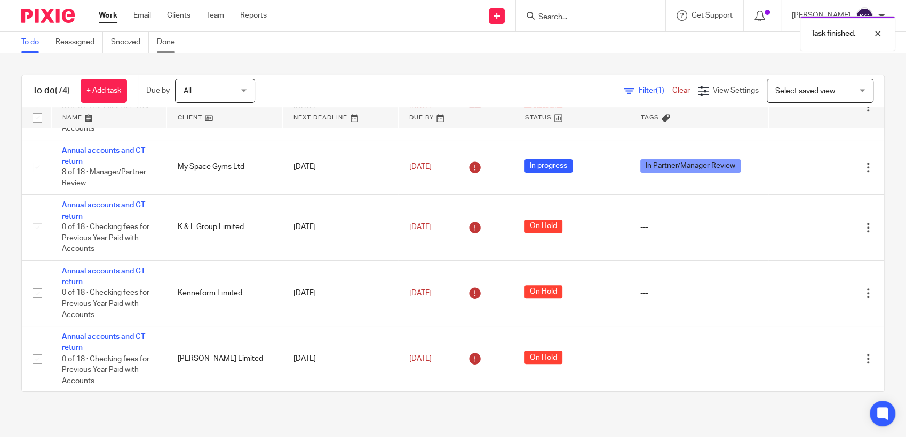
click at [169, 44] on link "Done" at bounding box center [170, 42] width 26 height 21
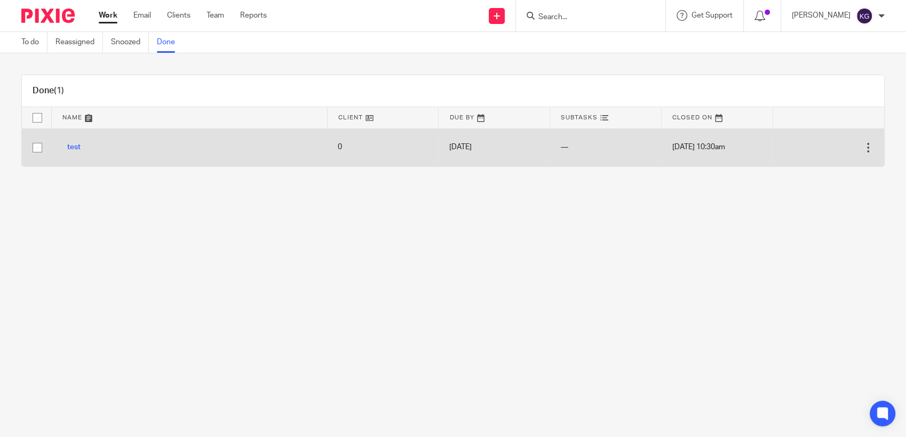
click at [38, 143] on input "checkbox" at bounding box center [37, 148] width 20 height 20
checkbox input "true"
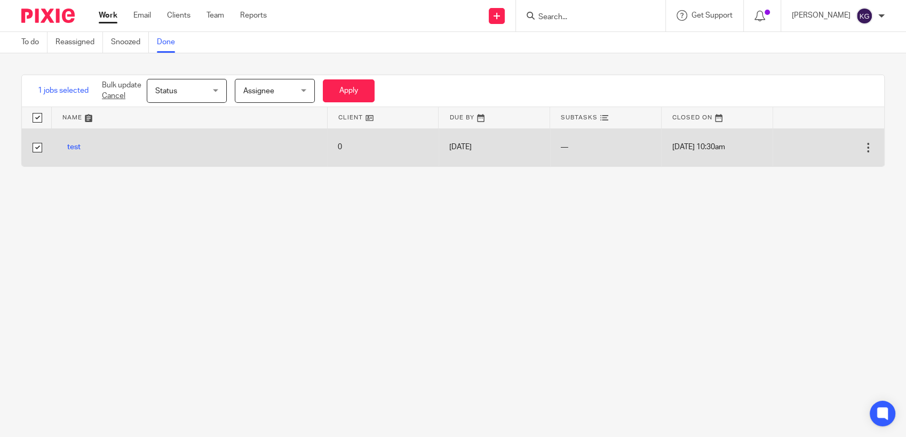
click at [863, 148] on div at bounding box center [868, 147] width 11 height 11
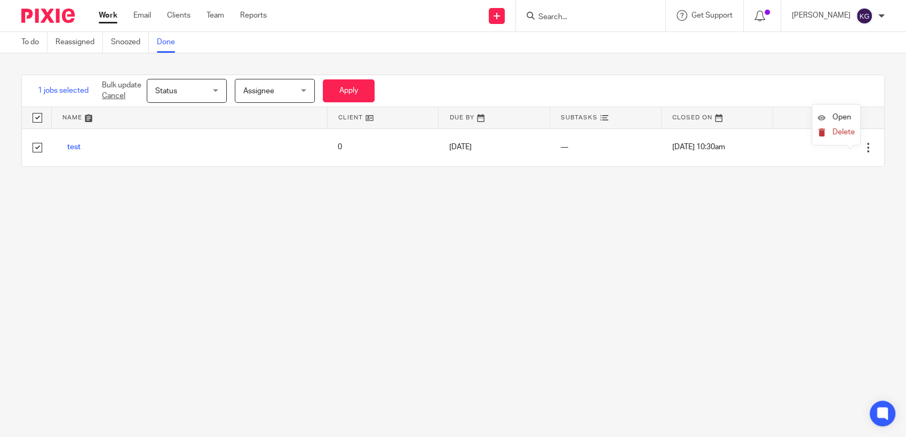
click at [845, 131] on span "Delete" at bounding box center [843, 132] width 22 height 7
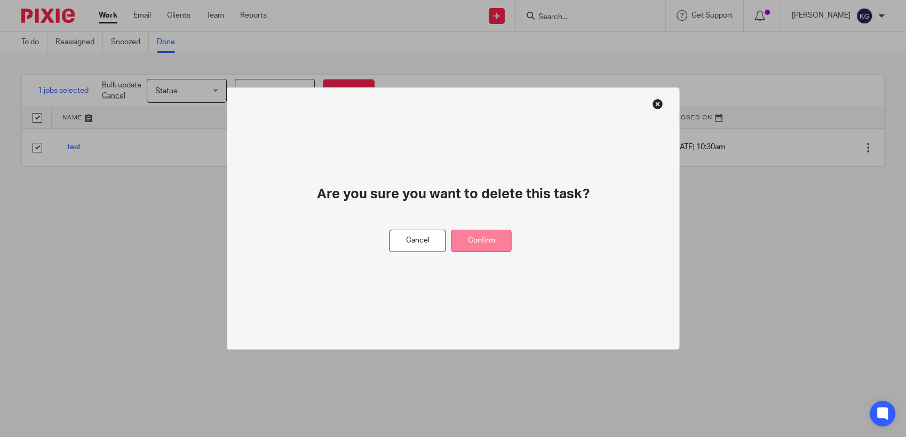
click at [482, 237] on button "Confirm" at bounding box center [481, 241] width 60 height 23
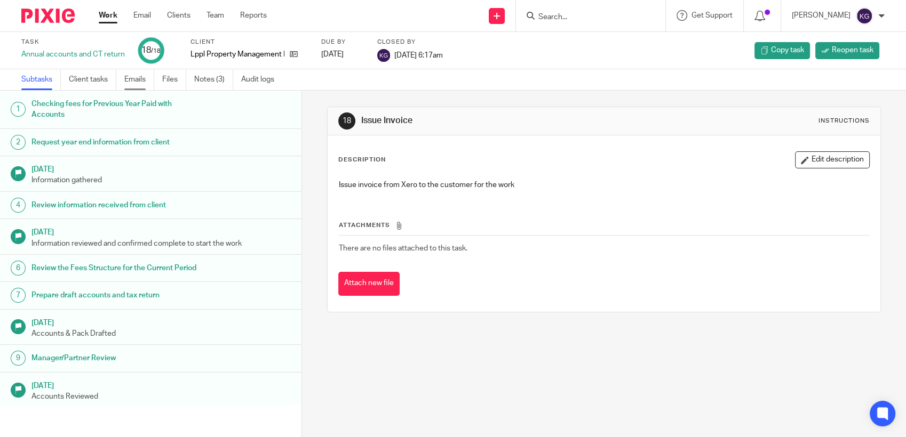
click at [145, 82] on link "Emails" at bounding box center [139, 79] width 30 height 21
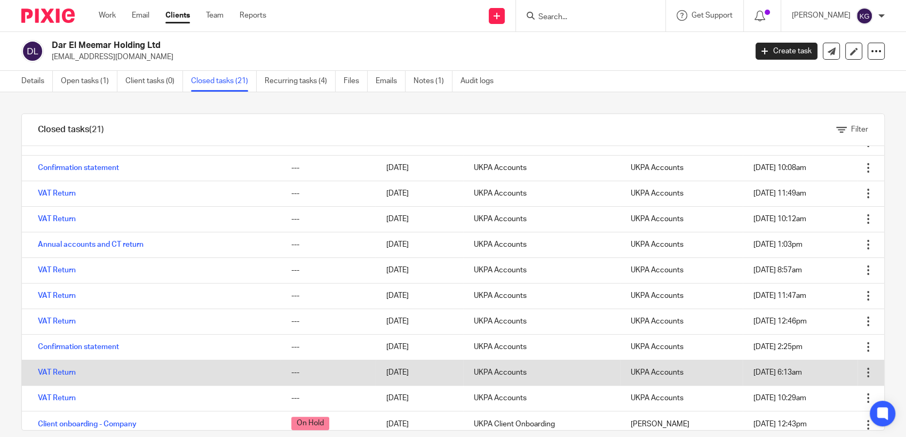
scroll to position [235, 0]
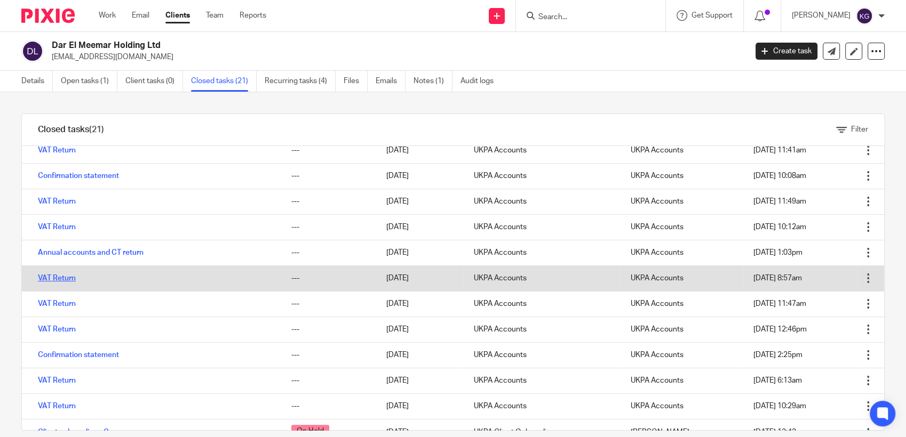
click at [60, 280] on link "VAT Return" at bounding box center [57, 278] width 38 height 7
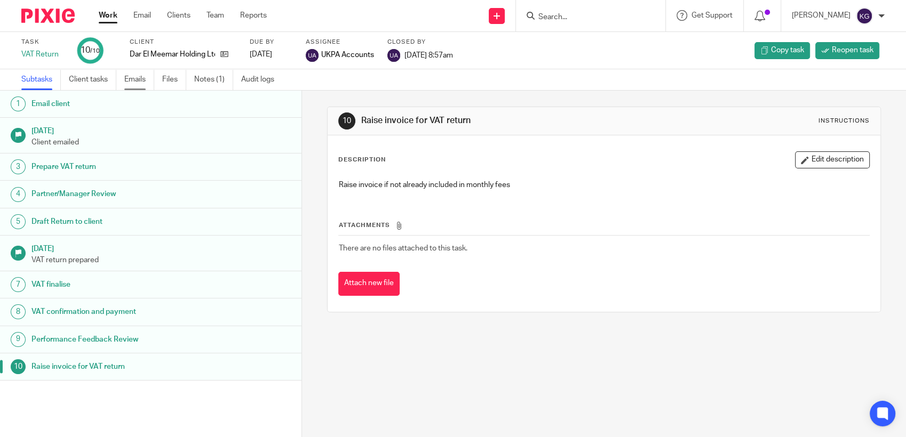
click at [140, 79] on link "Emails" at bounding box center [139, 79] width 30 height 21
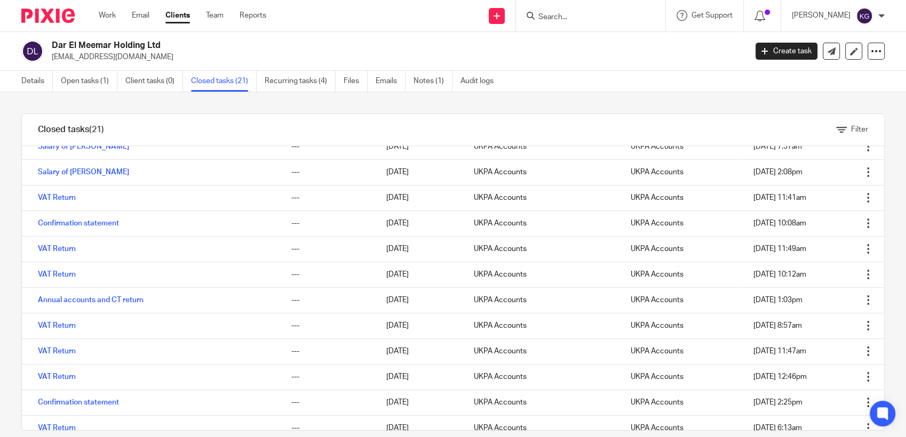
scroll to position [176, 0]
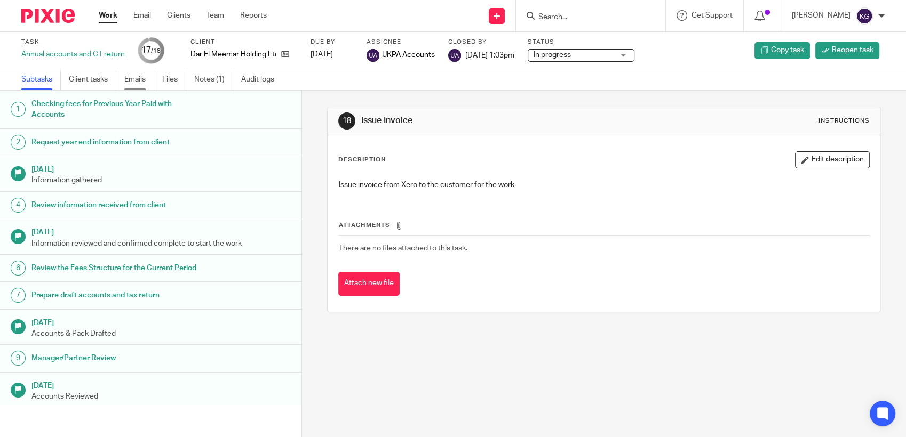
click at [141, 84] on link "Emails" at bounding box center [139, 79] width 30 height 21
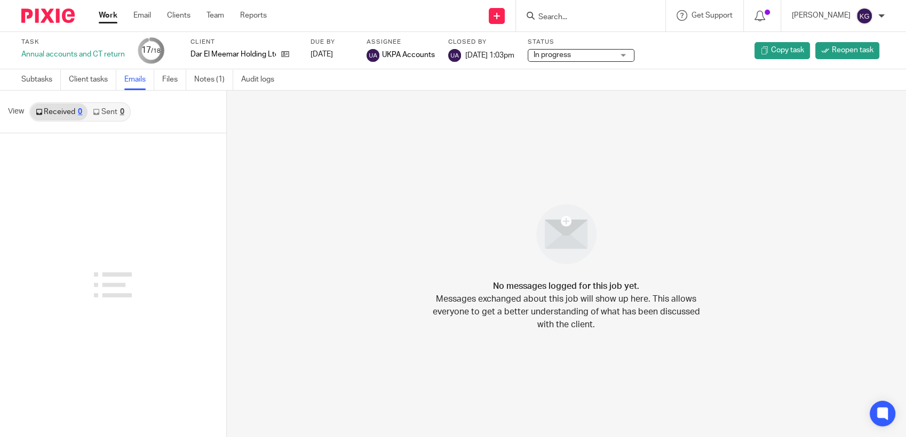
click at [602, 14] on input "Search" at bounding box center [585, 18] width 96 height 10
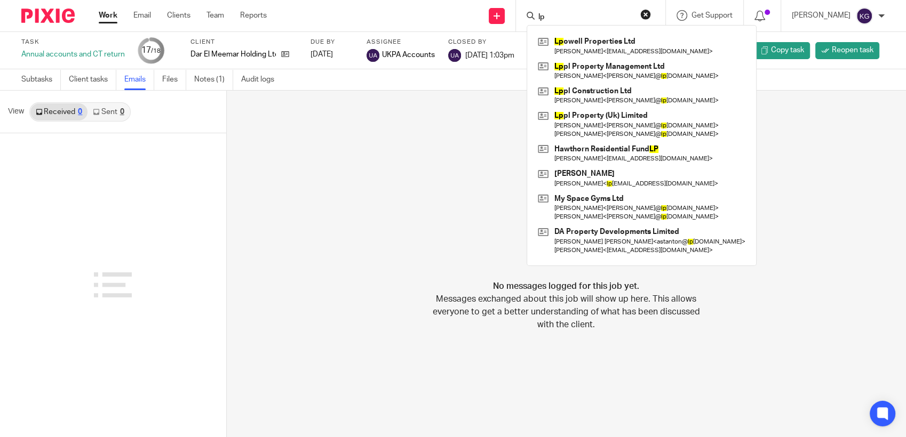
type input "l"
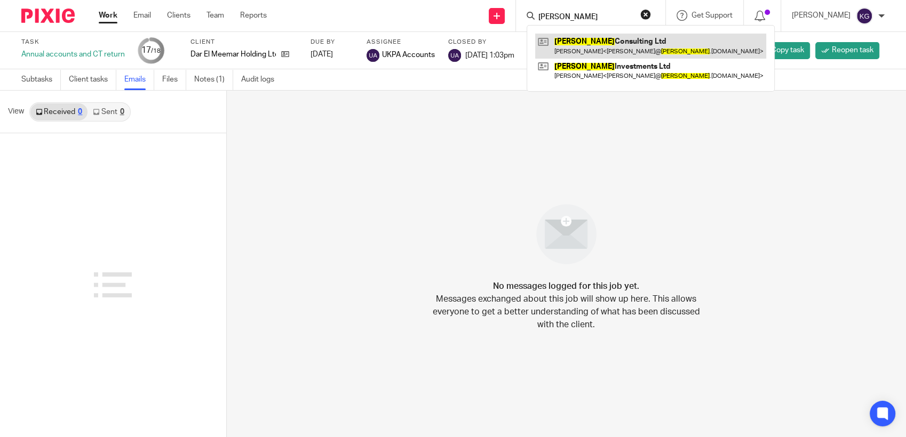
type input "chrismund"
click at [608, 43] on link at bounding box center [650, 46] width 231 height 25
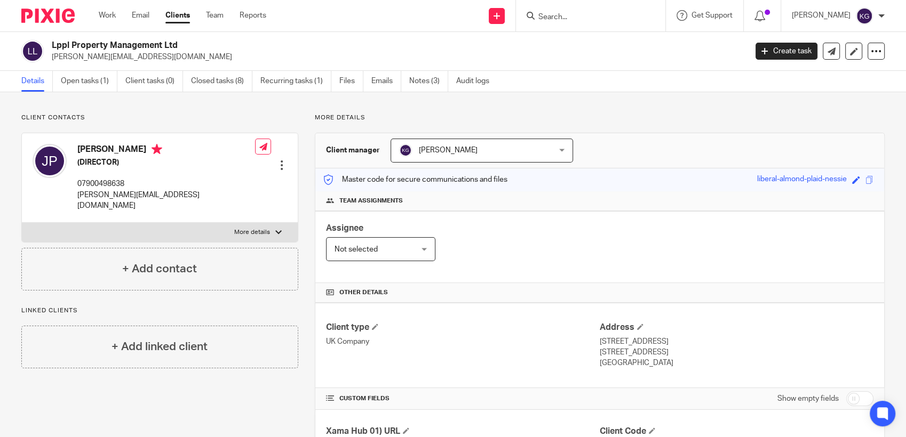
click at [601, 18] on input "Search" at bounding box center [585, 18] width 96 height 10
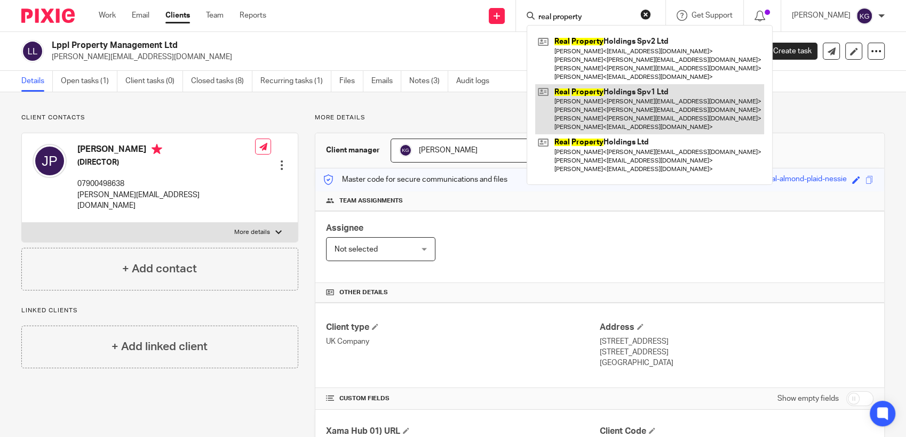
type input "real property"
click at [641, 102] on link at bounding box center [649, 109] width 229 height 51
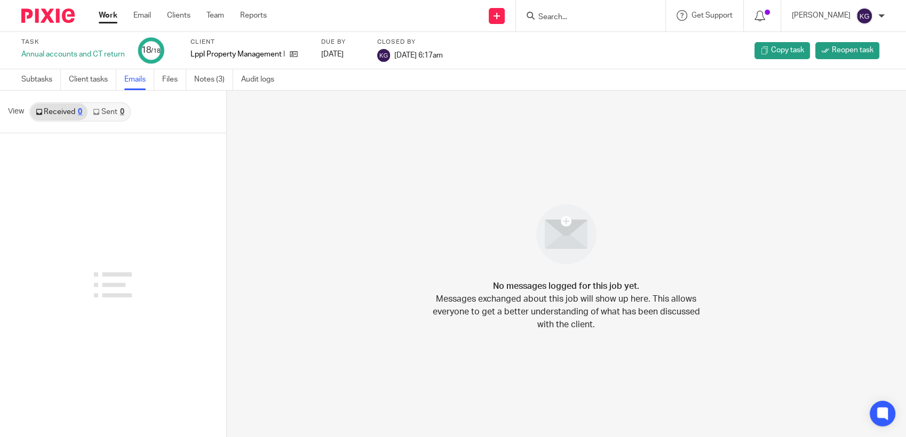
click at [118, 114] on link "Sent 0" at bounding box center [108, 112] width 42 height 17
click at [291, 54] on icon at bounding box center [294, 54] width 8 height 8
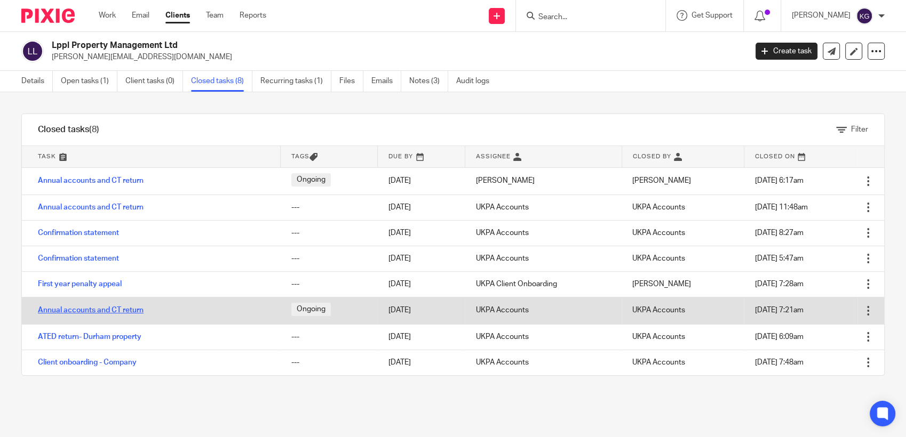
click at [123, 311] on link "Annual accounts and CT return" at bounding box center [91, 310] width 106 height 7
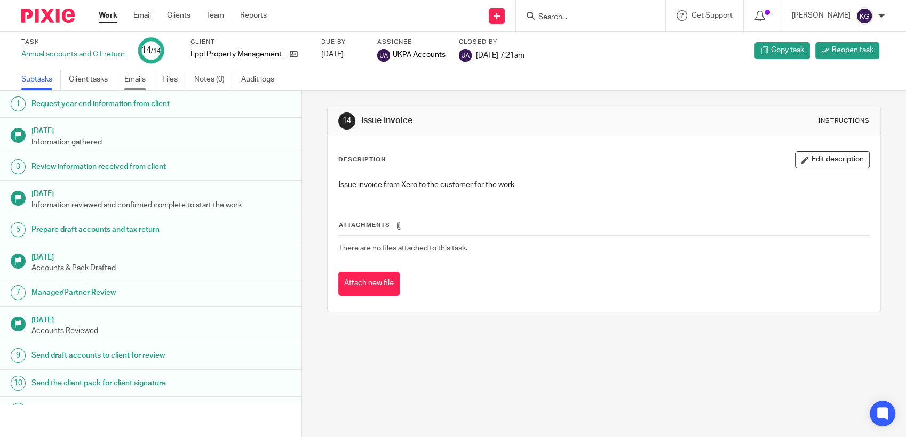
click at [140, 70] on link "Emails" at bounding box center [139, 79] width 30 height 21
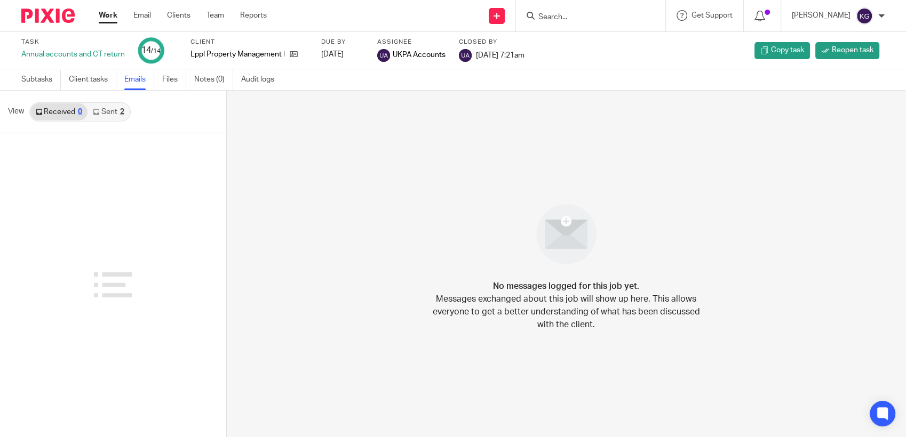
click at [114, 112] on link "Sent 2" at bounding box center [108, 112] width 42 height 17
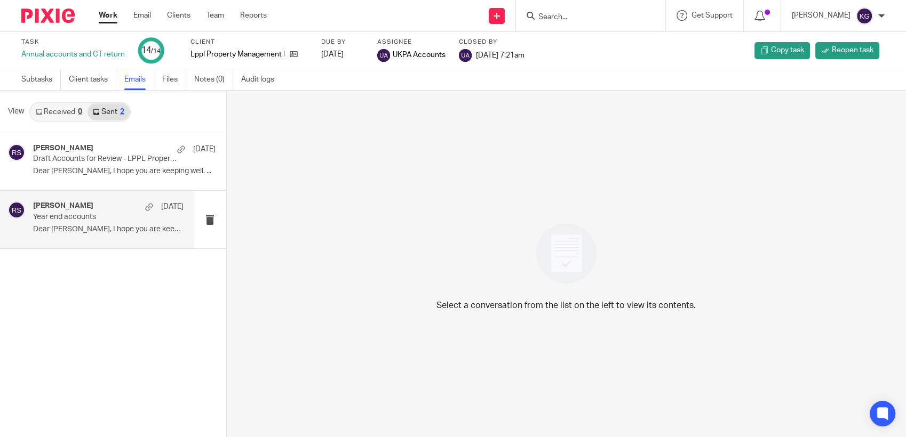
click at [87, 214] on p "Year end accounts" at bounding box center [93, 217] width 120 height 9
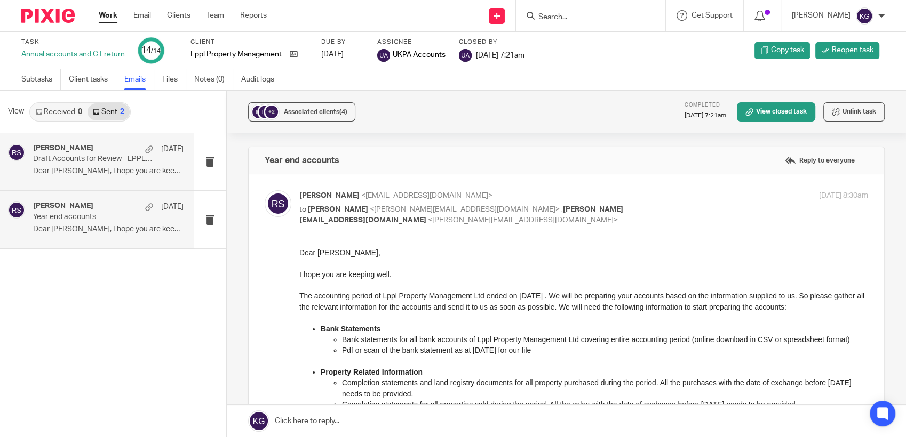
click at [81, 173] on p "Dear John, I hope you are keeping well. ..." at bounding box center [108, 171] width 150 height 9
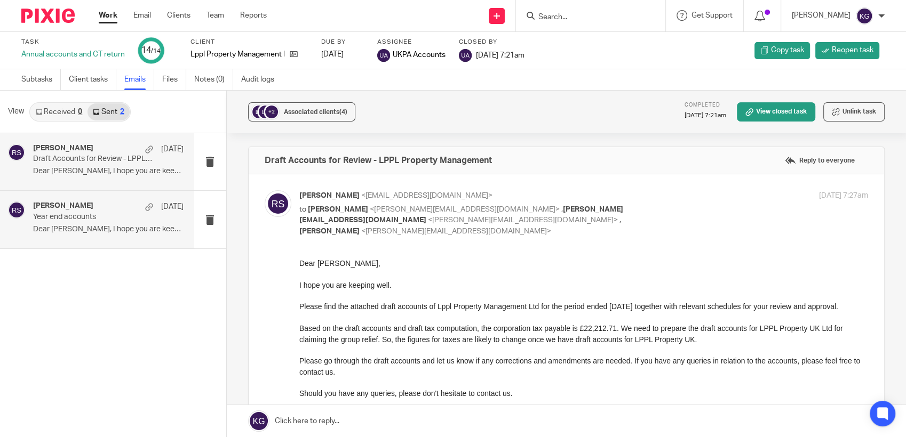
click at [90, 224] on div "Raj Shreshta 21 Apr 2022 Year end accounts Dear John, I hope you are keeping we…" at bounding box center [108, 220] width 150 height 36
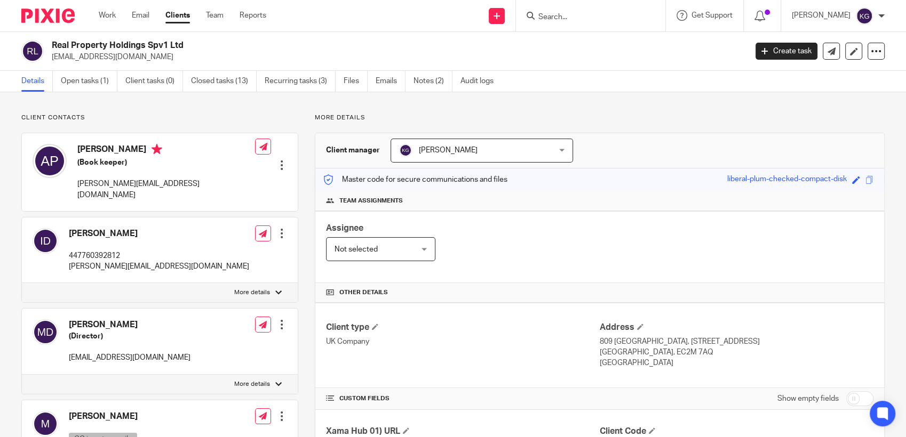
click at [587, 20] on input "Search" at bounding box center [585, 18] width 96 height 10
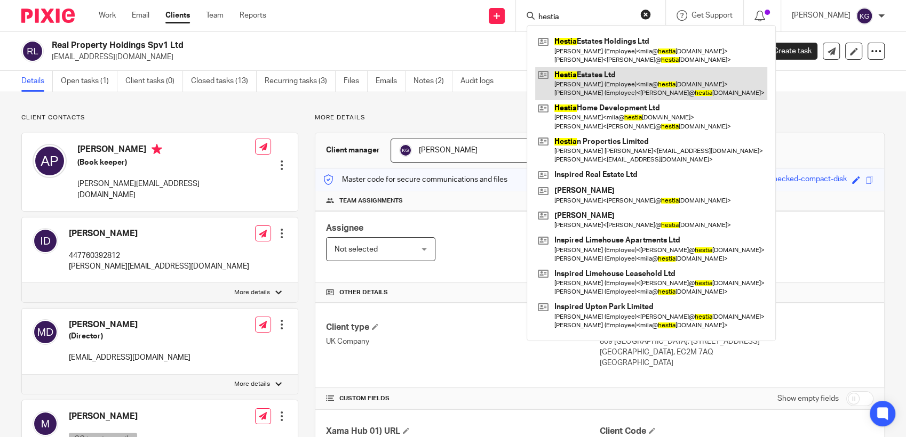
type input "hestia"
click at [589, 83] on link at bounding box center [651, 83] width 232 height 33
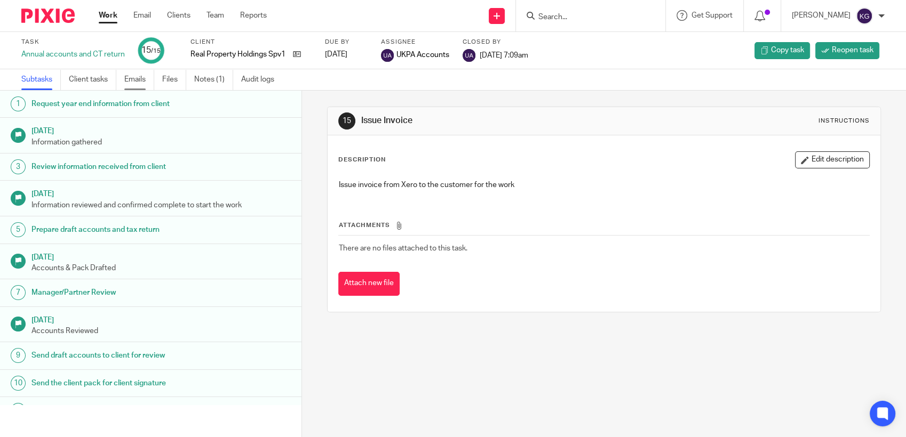
click at [143, 82] on link "Emails" at bounding box center [139, 79] width 30 height 21
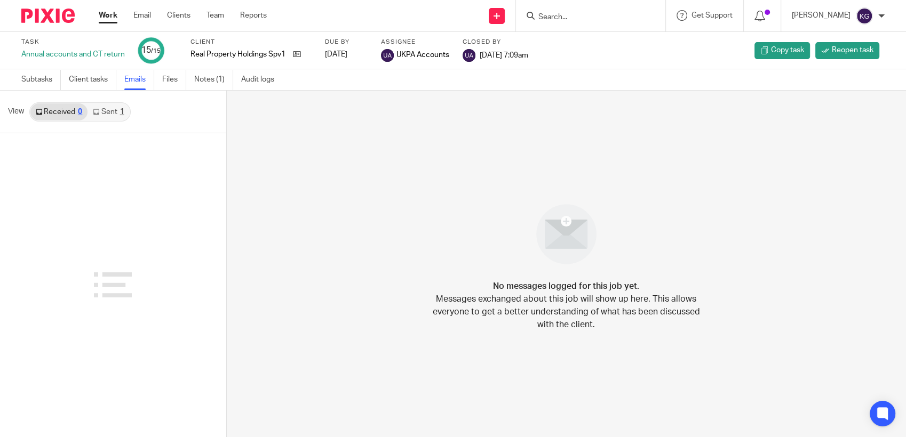
click at [110, 117] on link "Sent 1" at bounding box center [108, 112] width 42 height 17
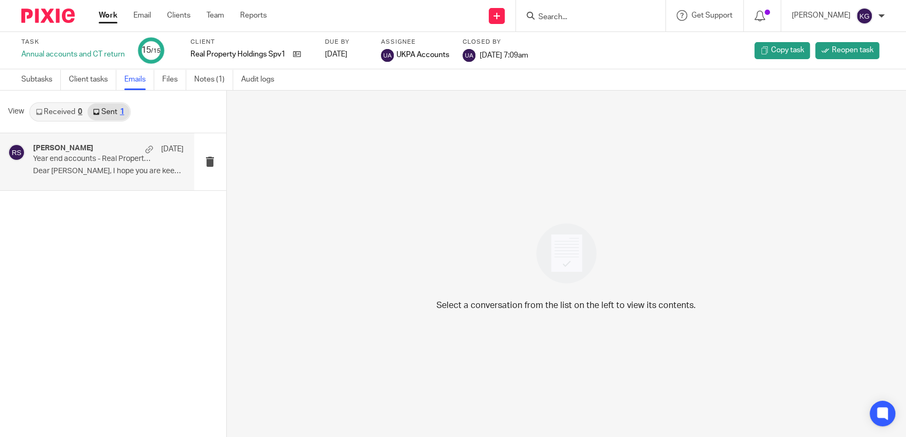
click at [94, 147] on div "Raj Shrestha 20 Dec 2022" at bounding box center [108, 149] width 150 height 11
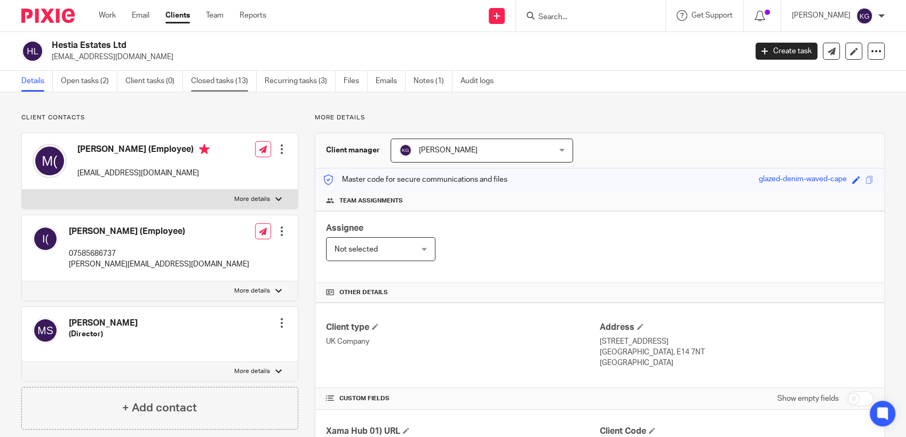
click at [214, 78] on link "Closed tasks (13)" at bounding box center [224, 81] width 66 height 21
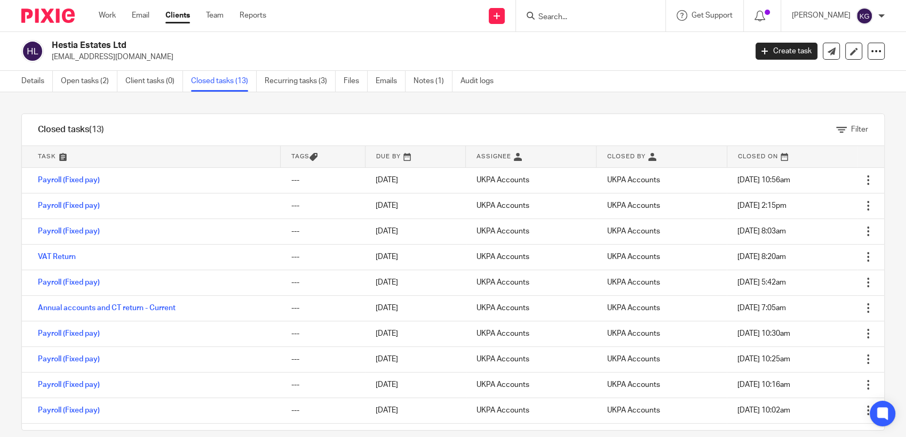
drag, startPoint x: 69, startPoint y: 285, endPoint x: 15, endPoint y: 133, distance: 160.8
click at [15, 133] on div "Filter tasks Only show tasks matching all of these conditions 1 Task name Is Is…" at bounding box center [453, 264] width 906 height 345
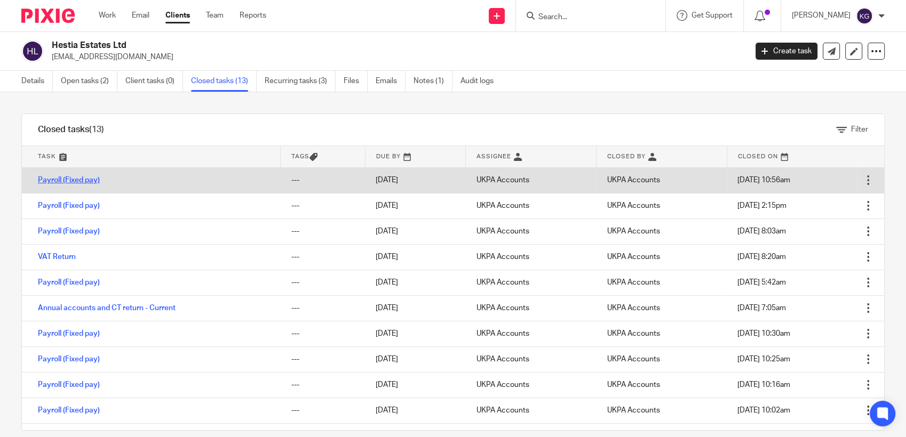
click at [60, 181] on link "Payroll (Fixed pay)" at bounding box center [69, 180] width 62 height 7
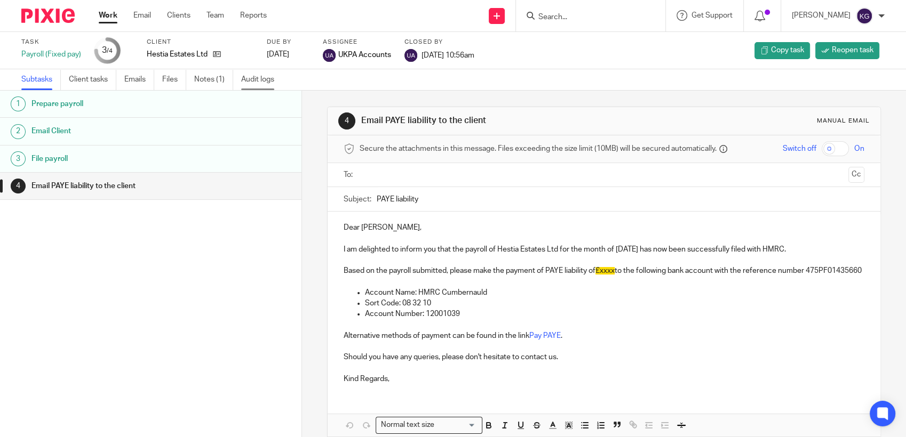
click at [252, 77] on link "Audit logs" at bounding box center [261, 79] width 41 height 21
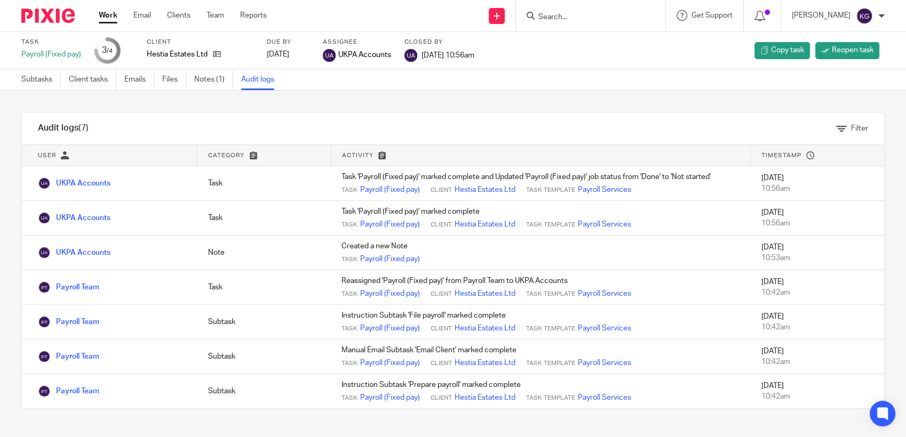
click at [46, 21] on img at bounding box center [47, 16] width 53 height 14
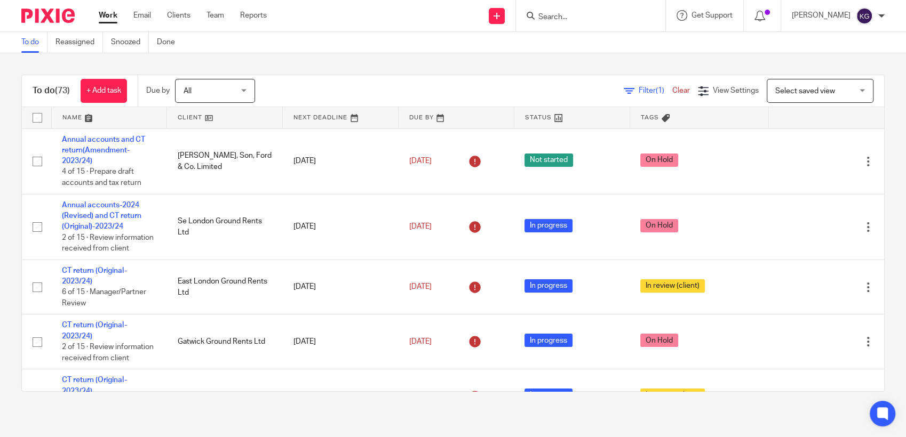
click at [575, 8] on div at bounding box center [590, 15] width 149 height 31
click at [563, 24] on div at bounding box center [590, 15] width 149 height 31
click at [559, 13] on input "Search" at bounding box center [585, 18] width 96 height 10
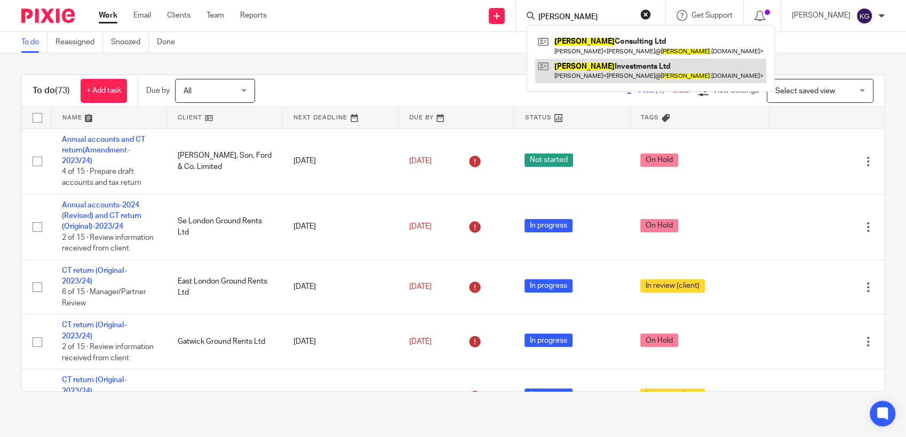
type input "[PERSON_NAME]"
click at [602, 72] on link at bounding box center [650, 71] width 231 height 25
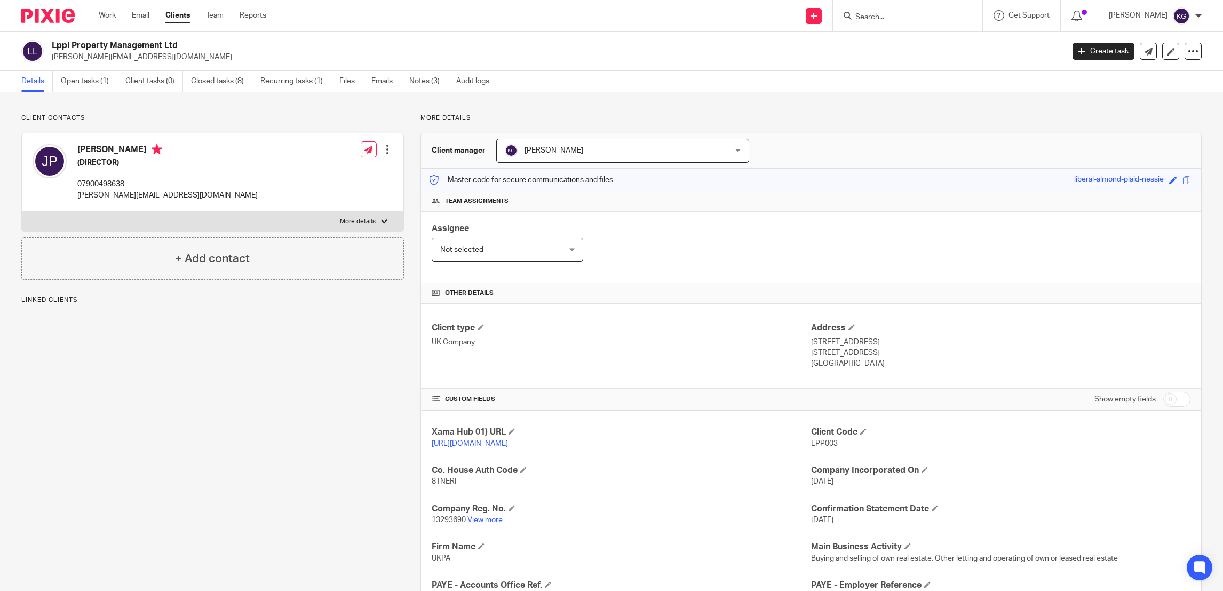
click at [226, 437] on div "Client contacts John Paleomylites (DIRECTOR) 07900498638 john@lpplproperty.com …" at bounding box center [204, 423] width 399 height 619
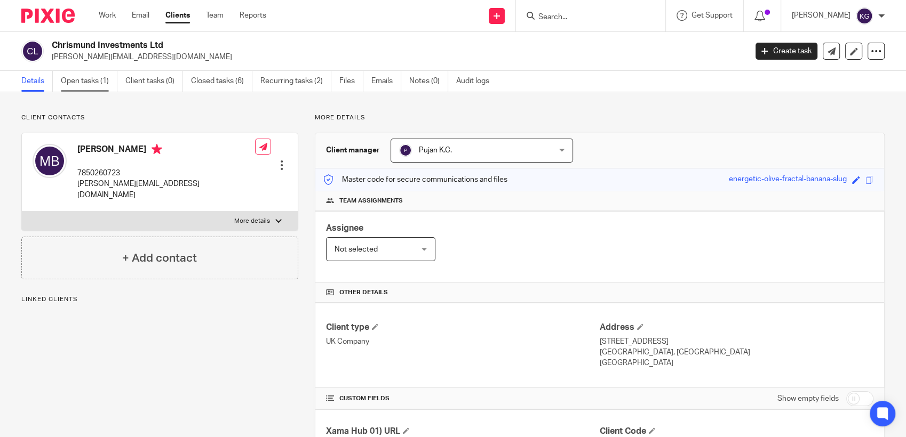
click at [79, 78] on link "Open tasks (1)" at bounding box center [89, 81] width 57 height 21
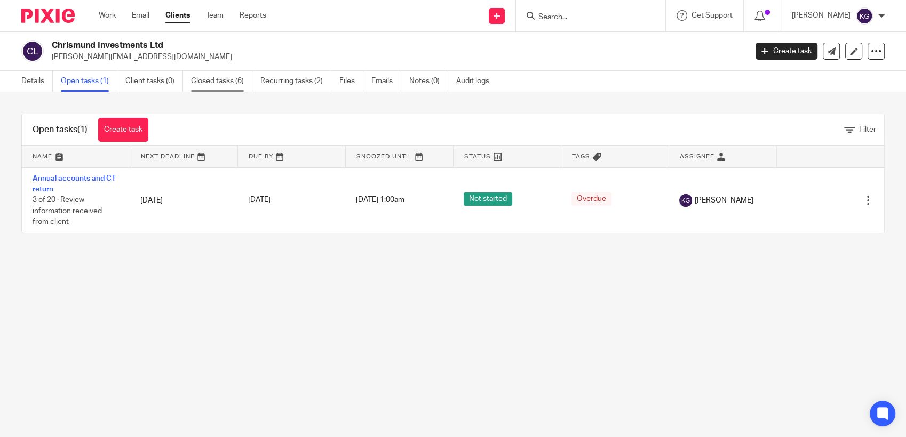
click at [227, 75] on link "Closed tasks (6)" at bounding box center [221, 81] width 61 height 21
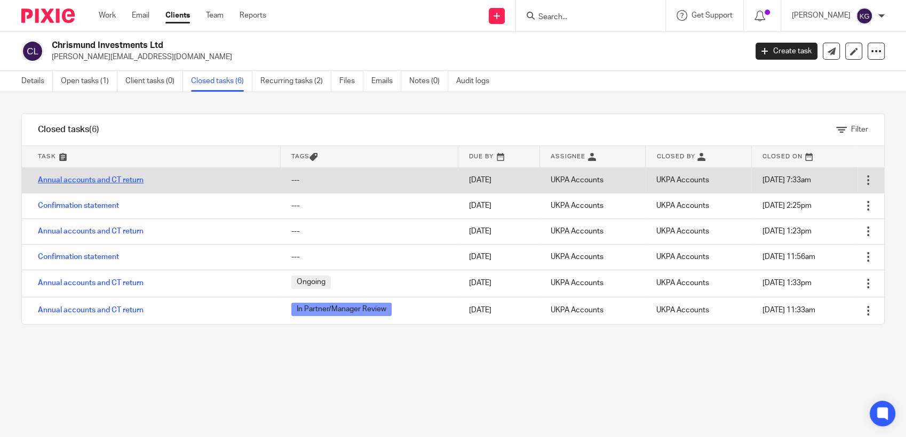
click at [78, 184] on td "Annual accounts and CT return" at bounding box center [151, 181] width 259 height 26
click at [91, 181] on link "Annual accounts and CT return" at bounding box center [91, 180] width 106 height 7
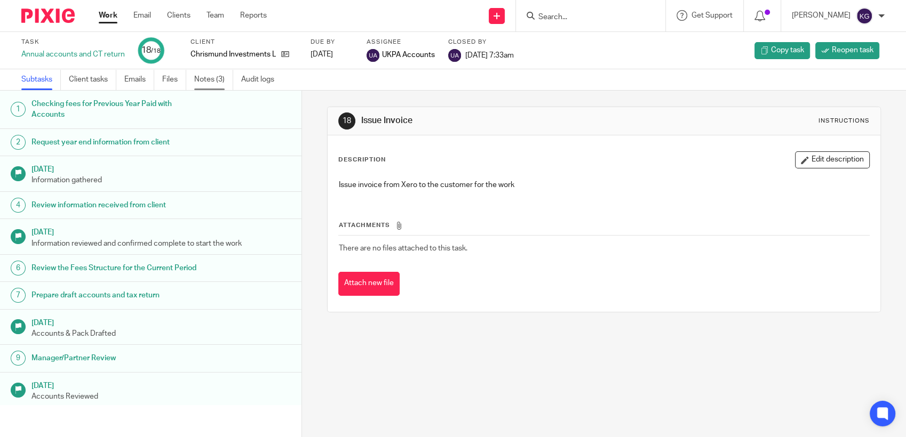
click at [204, 77] on link "Notes (3)" at bounding box center [213, 79] width 39 height 21
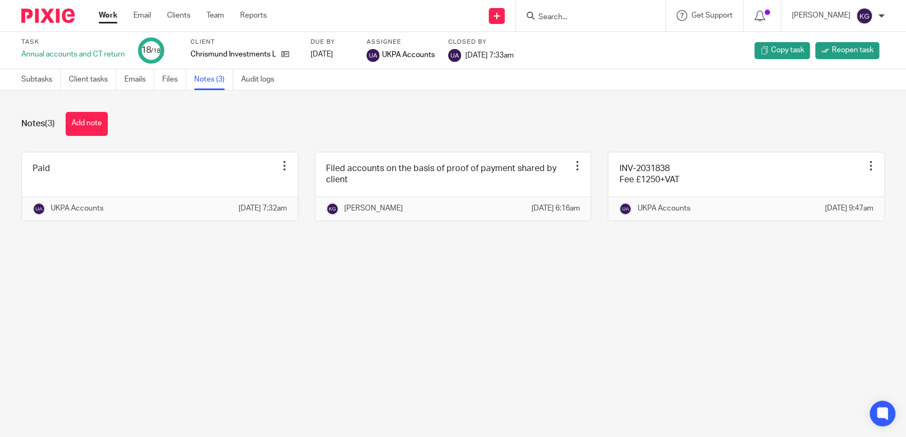
click at [585, 19] on input "Search" at bounding box center [585, 18] width 96 height 10
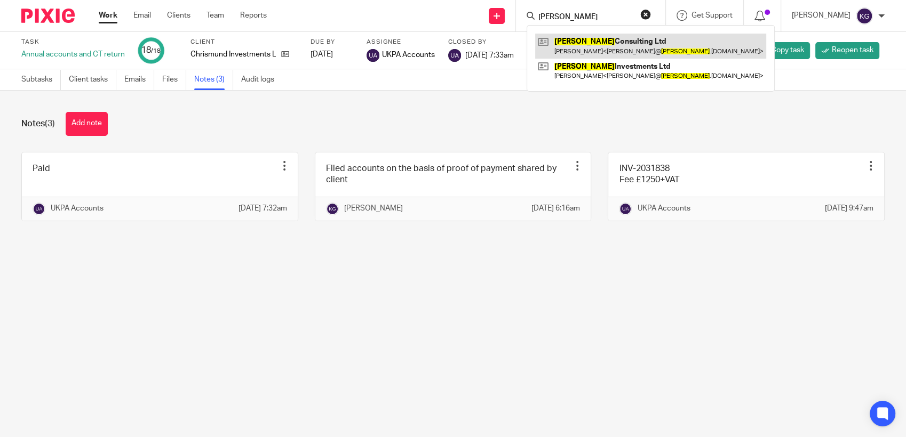
type input "[PERSON_NAME]"
click at [603, 53] on link at bounding box center [650, 46] width 231 height 25
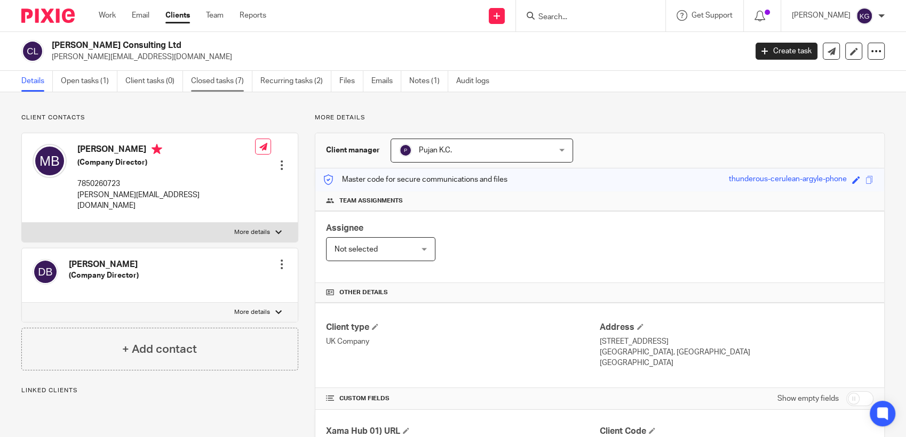
click at [210, 80] on link "Closed tasks (7)" at bounding box center [221, 81] width 61 height 21
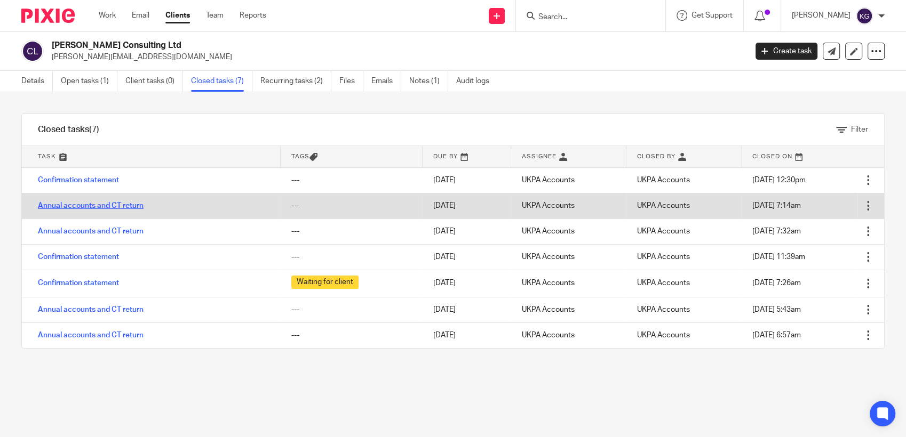
click at [68, 208] on link "Annual accounts and CT return" at bounding box center [91, 205] width 106 height 7
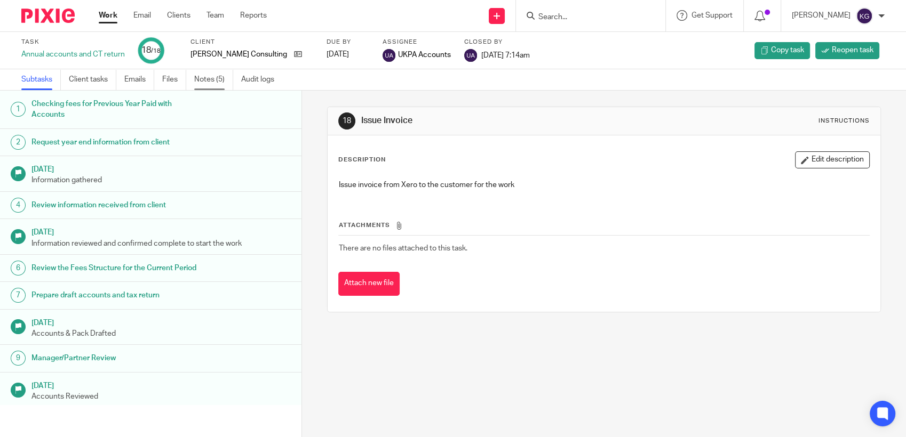
click at [210, 81] on link "Notes (5)" at bounding box center [213, 79] width 39 height 21
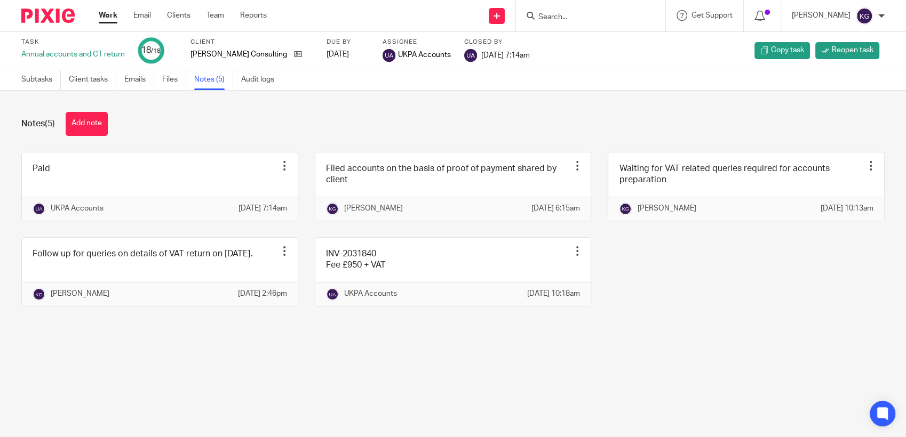
click at [555, 17] on input "Search" at bounding box center [585, 18] width 96 height 10
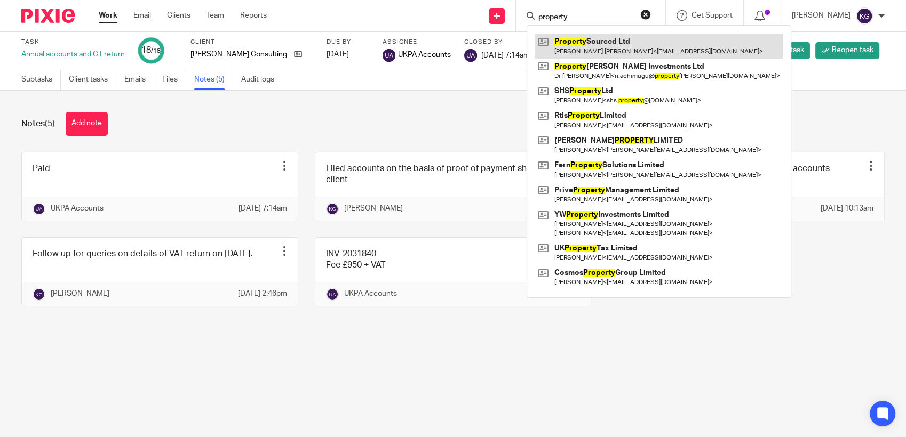
type input "property"
click at [587, 45] on link at bounding box center [659, 46] width 248 height 25
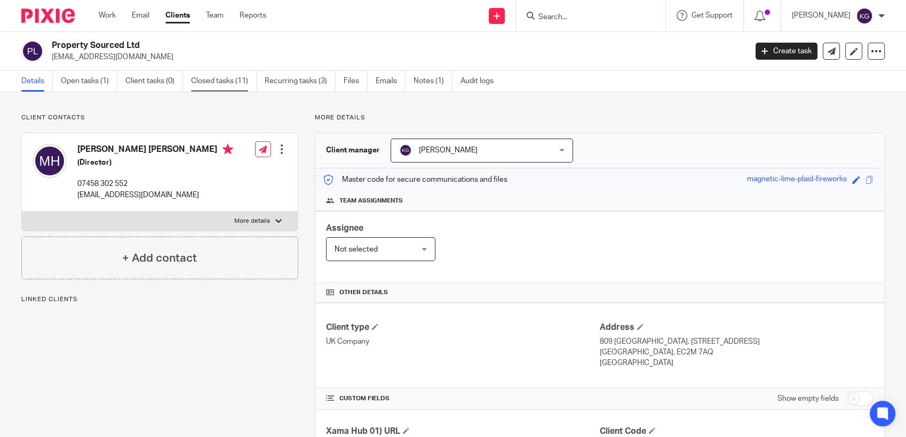
click at [194, 82] on link "Closed tasks (11)" at bounding box center [224, 81] width 66 height 21
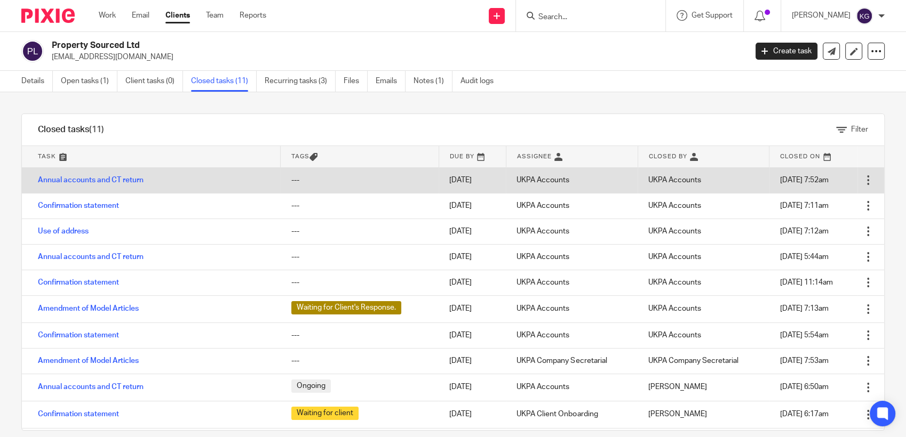
click at [76, 185] on td "Annual accounts and CT return" at bounding box center [151, 181] width 259 height 26
click at [75, 181] on link "Annual accounts and CT return" at bounding box center [91, 180] width 106 height 7
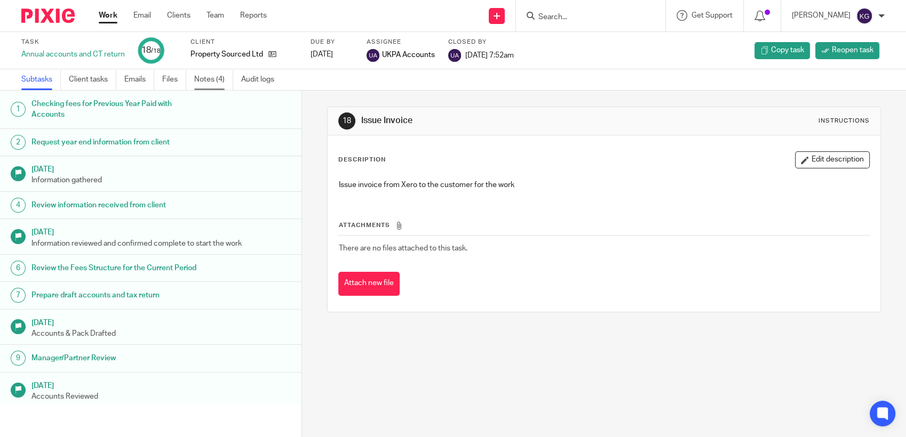
click at [215, 71] on link "Notes (4)" at bounding box center [213, 79] width 39 height 21
click at [223, 83] on link "Notes (4)" at bounding box center [213, 79] width 39 height 21
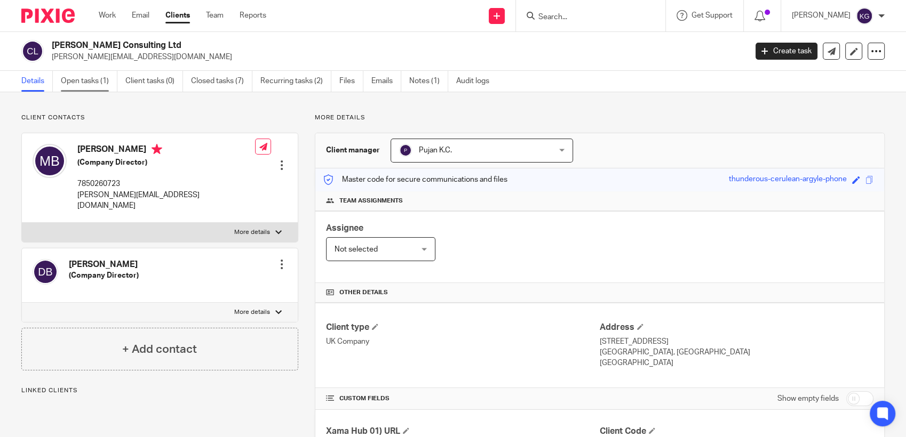
click at [92, 83] on link "Open tasks (1)" at bounding box center [89, 81] width 57 height 21
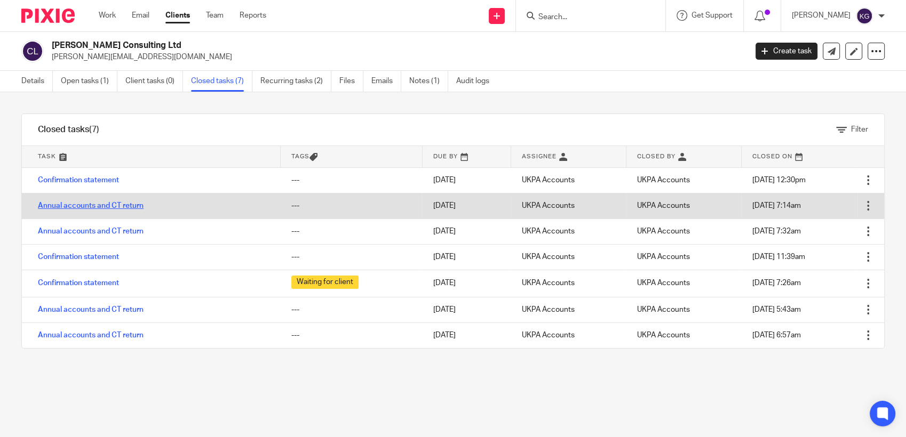
click at [69, 209] on link "Annual accounts and CT return" at bounding box center [91, 205] width 106 height 7
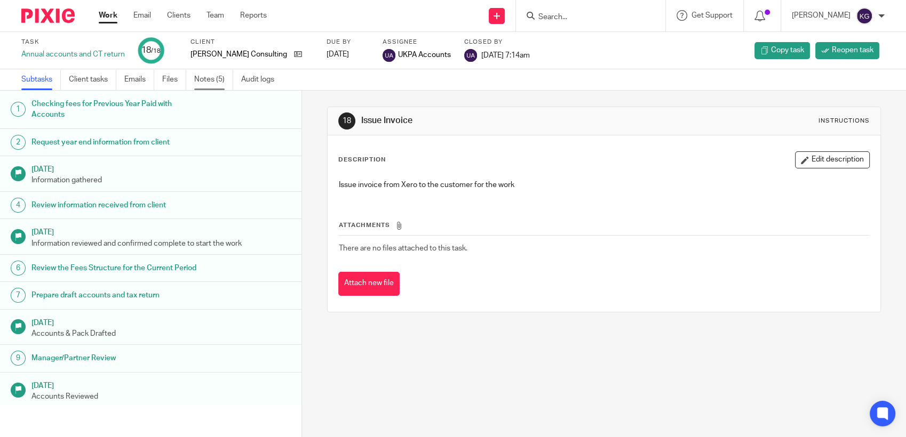
click at [208, 82] on link "Notes (5)" at bounding box center [213, 79] width 39 height 21
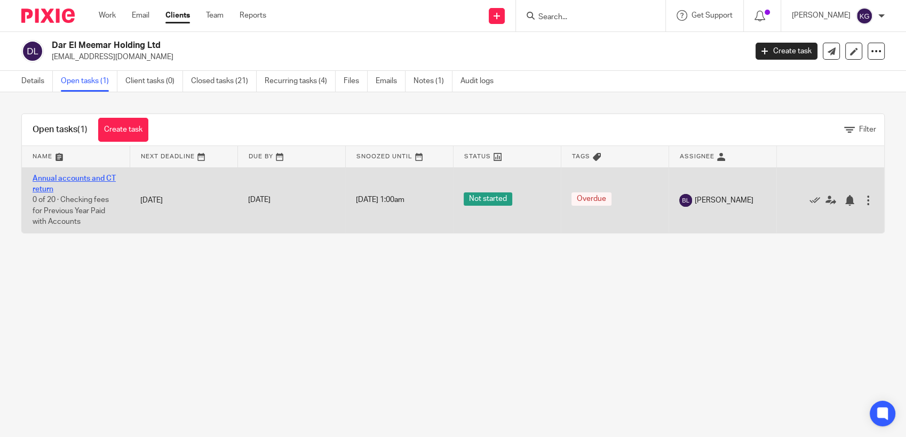
click at [95, 176] on link "Annual accounts and CT return" at bounding box center [74, 184] width 83 height 18
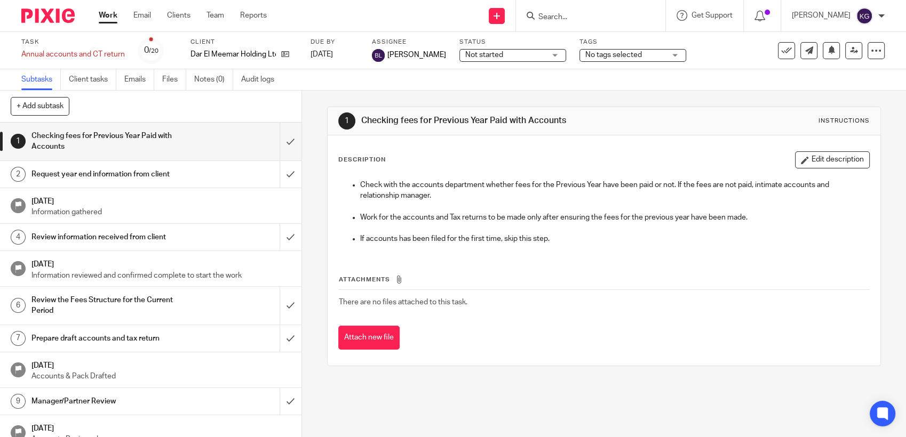
click at [131, 172] on h1 "Request year end information from client" at bounding box center [110, 174] width 158 height 16
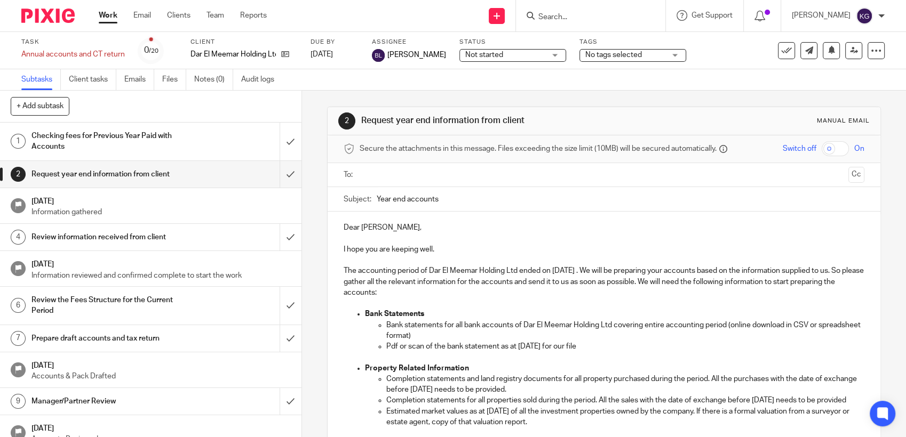
click at [423, 180] on input "text" at bounding box center [603, 175] width 480 height 12
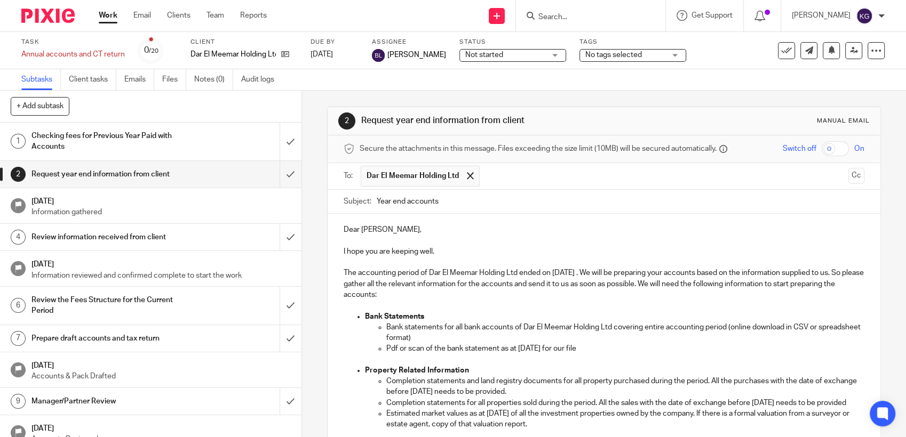
click at [562, 22] on input "Search" at bounding box center [585, 18] width 96 height 10
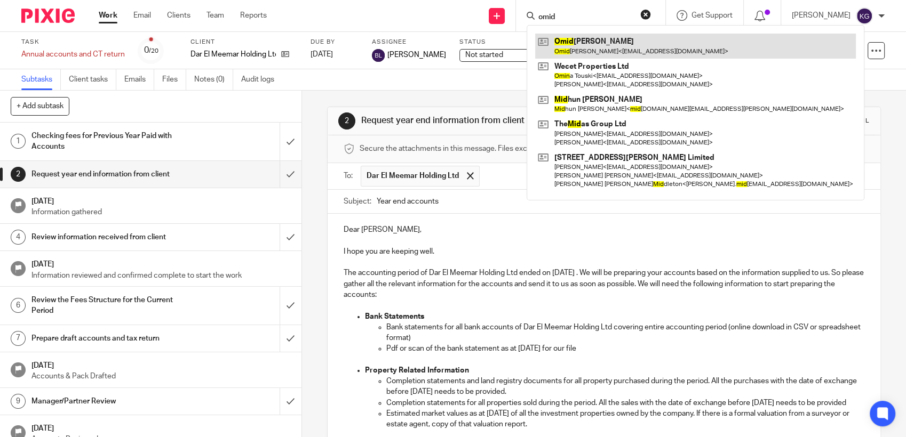
type input "omid"
click at [585, 50] on link at bounding box center [695, 46] width 321 height 25
